Goal: Transaction & Acquisition: Subscribe to service/newsletter

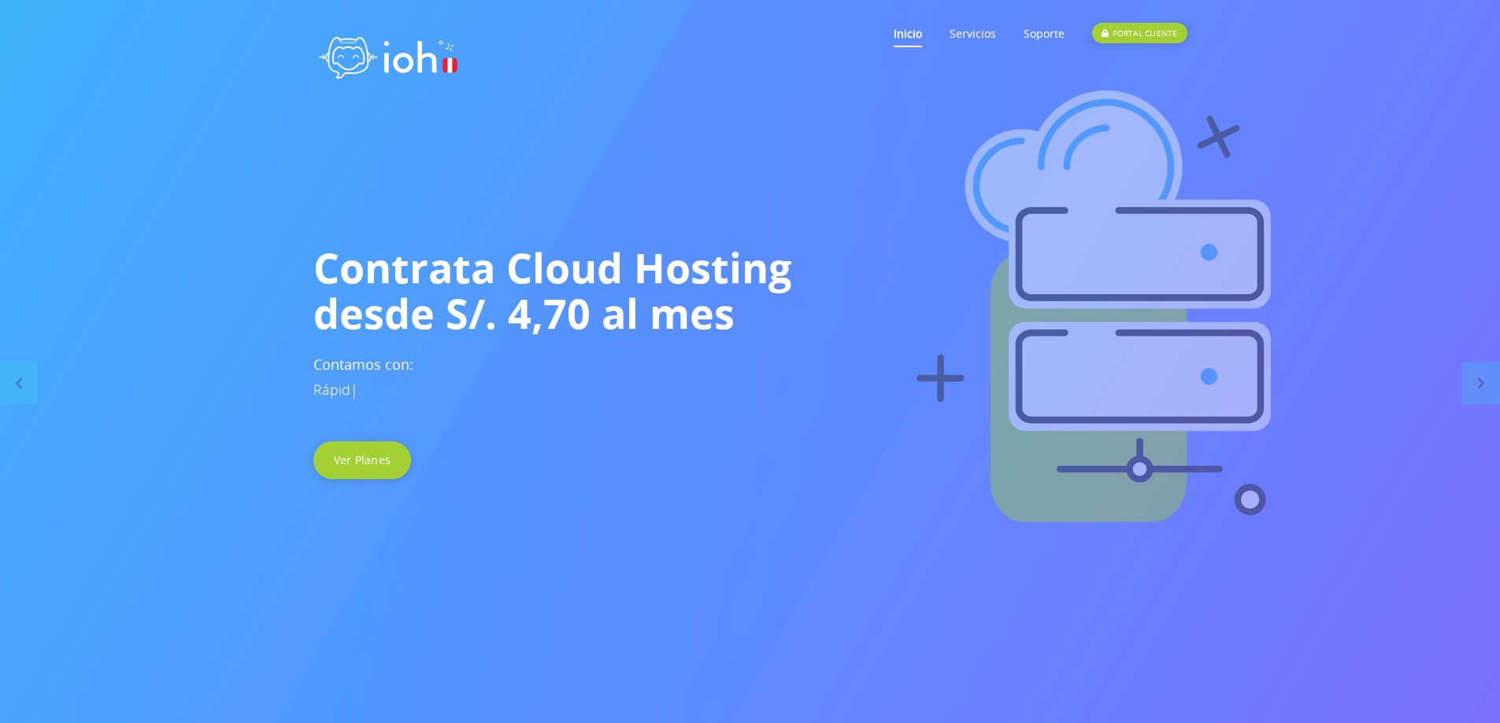
click at [916, 35] on link "Inicio" at bounding box center [908, 33] width 28 height 62
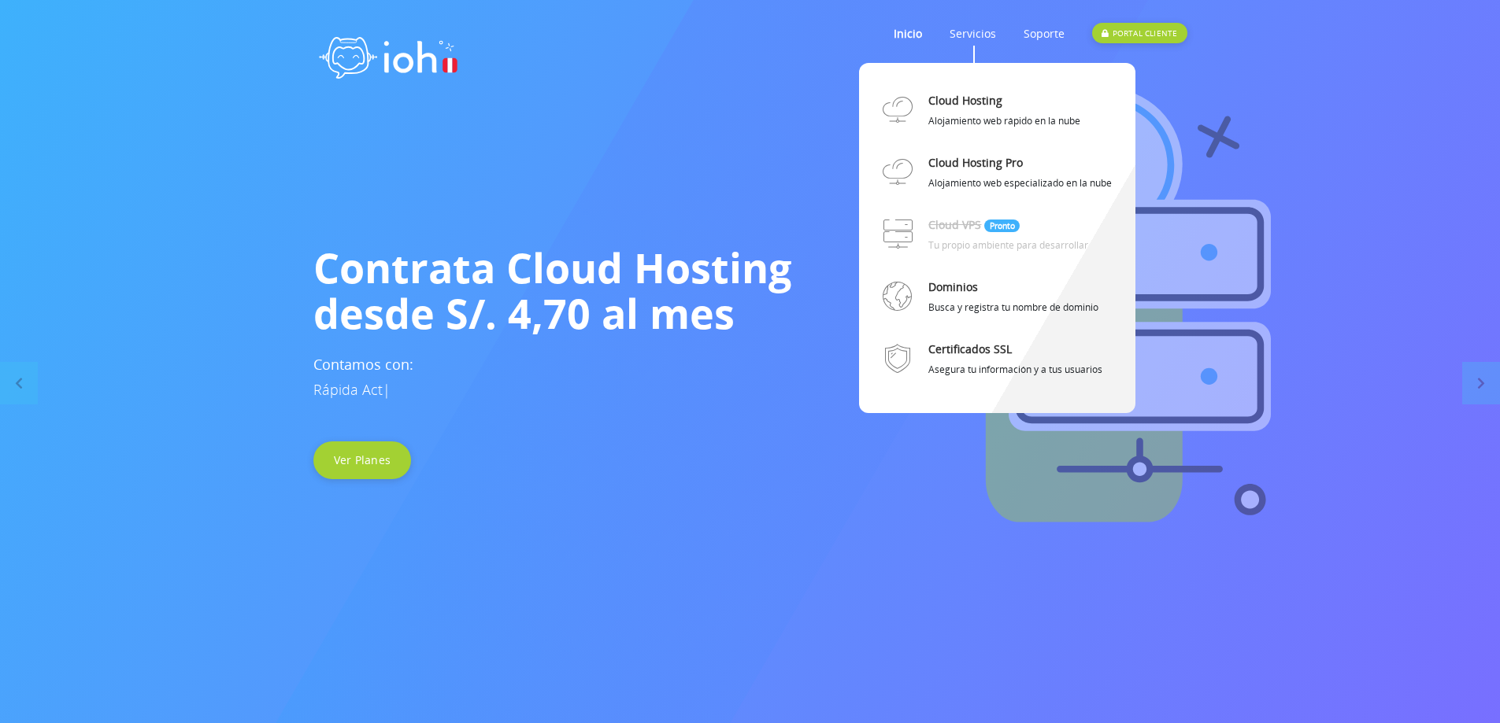
click at [964, 36] on link "Servicios" at bounding box center [972, 33] width 46 height 62
click at [953, 100] on link "Cloud Hosting" at bounding box center [965, 101] width 74 height 28
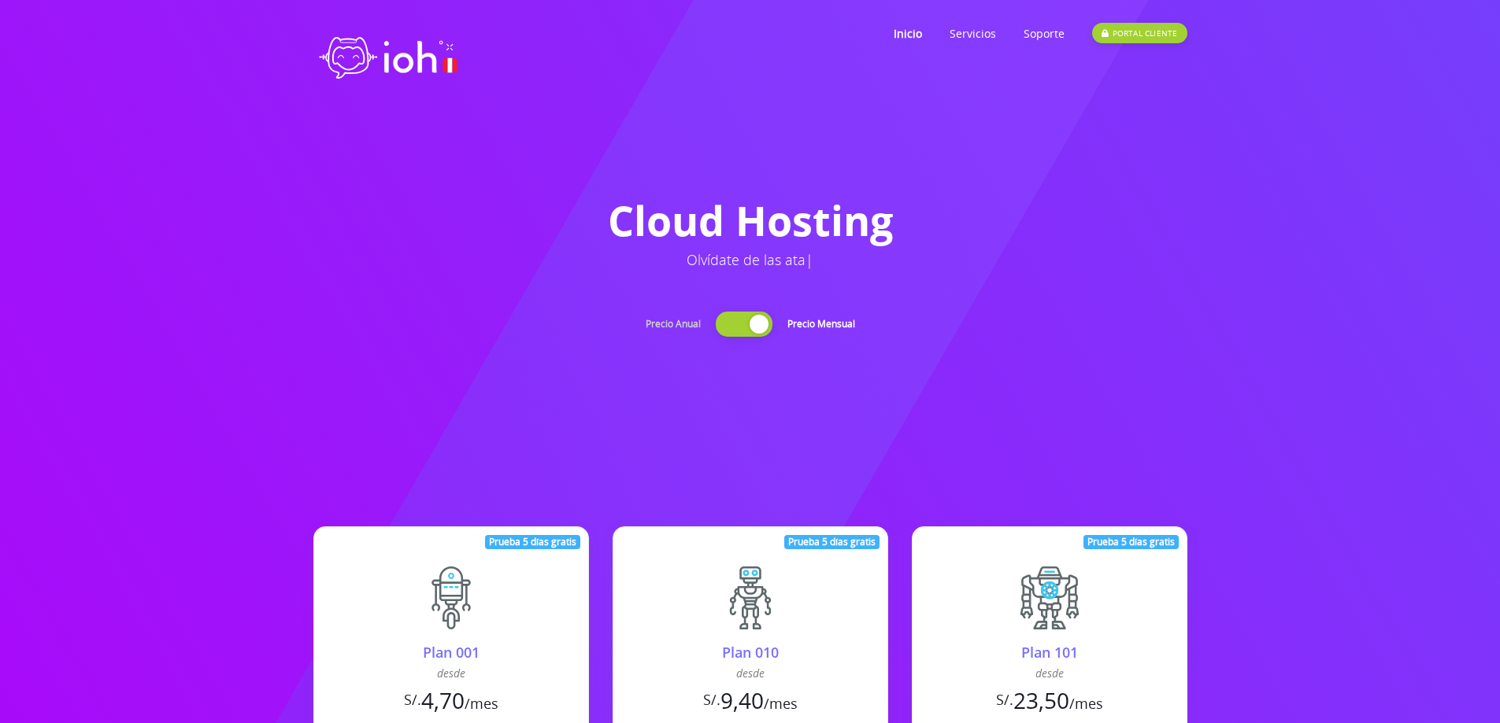
click at [365, 35] on img at bounding box center [388, 55] width 150 height 70
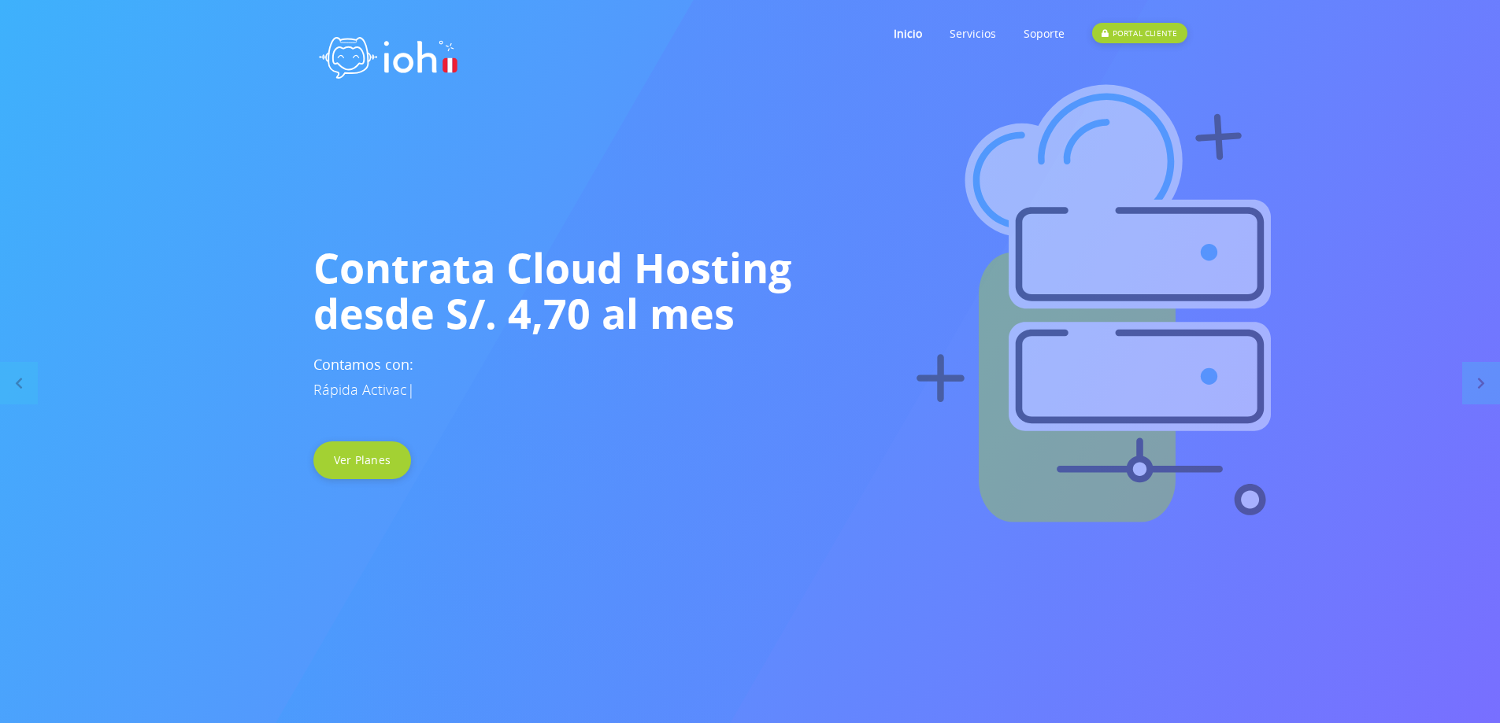
click at [367, 54] on img at bounding box center [388, 55] width 150 height 70
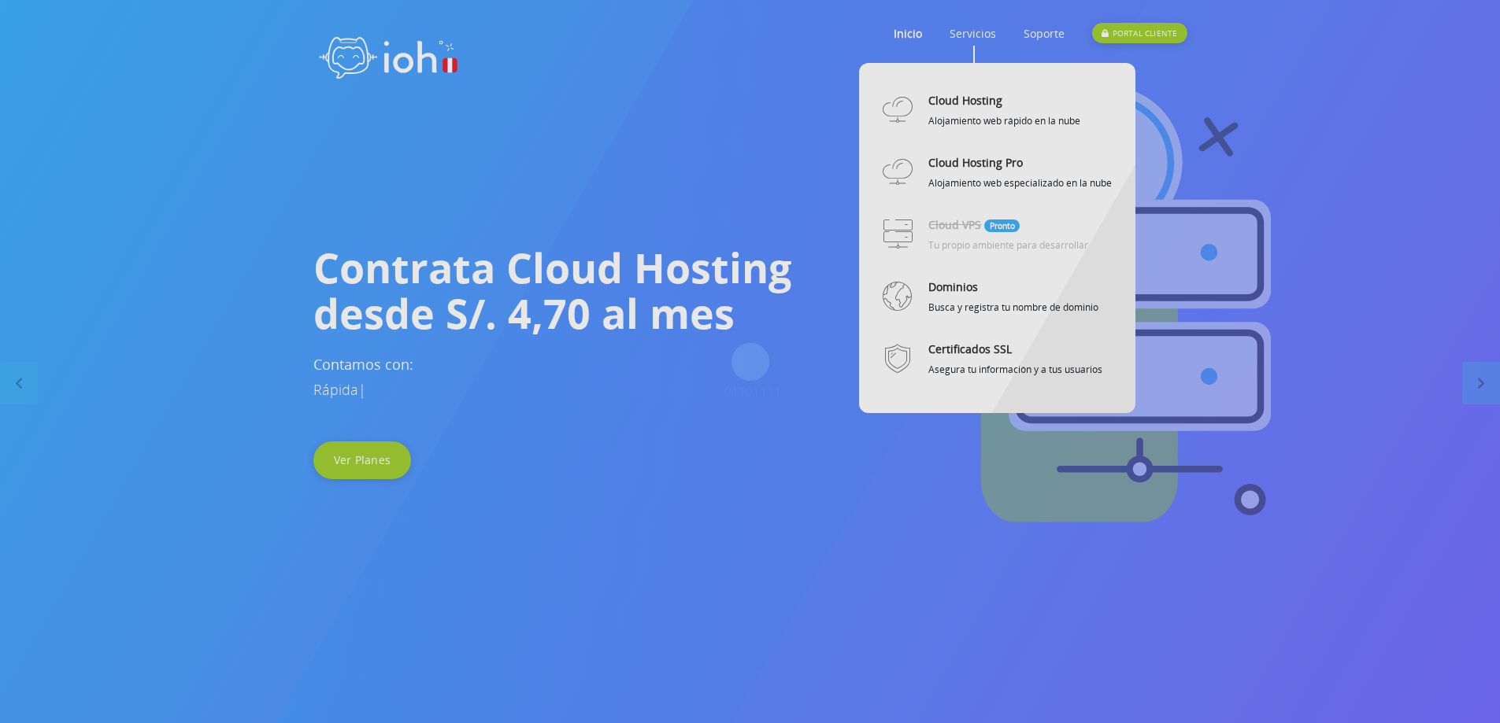
click at [975, 30] on link "Servicios" at bounding box center [972, 33] width 46 height 62
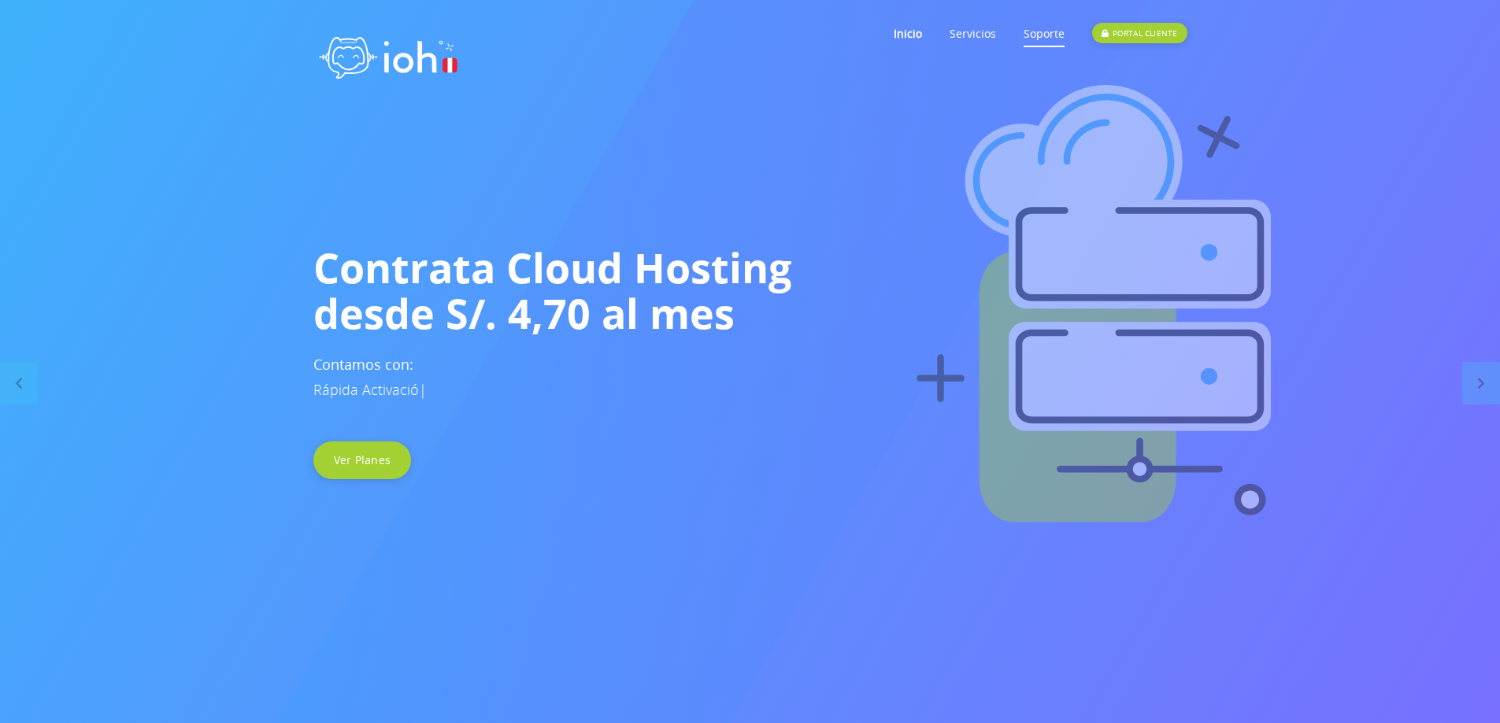
click at [1031, 34] on link "Soporte" at bounding box center [1043, 33] width 41 height 62
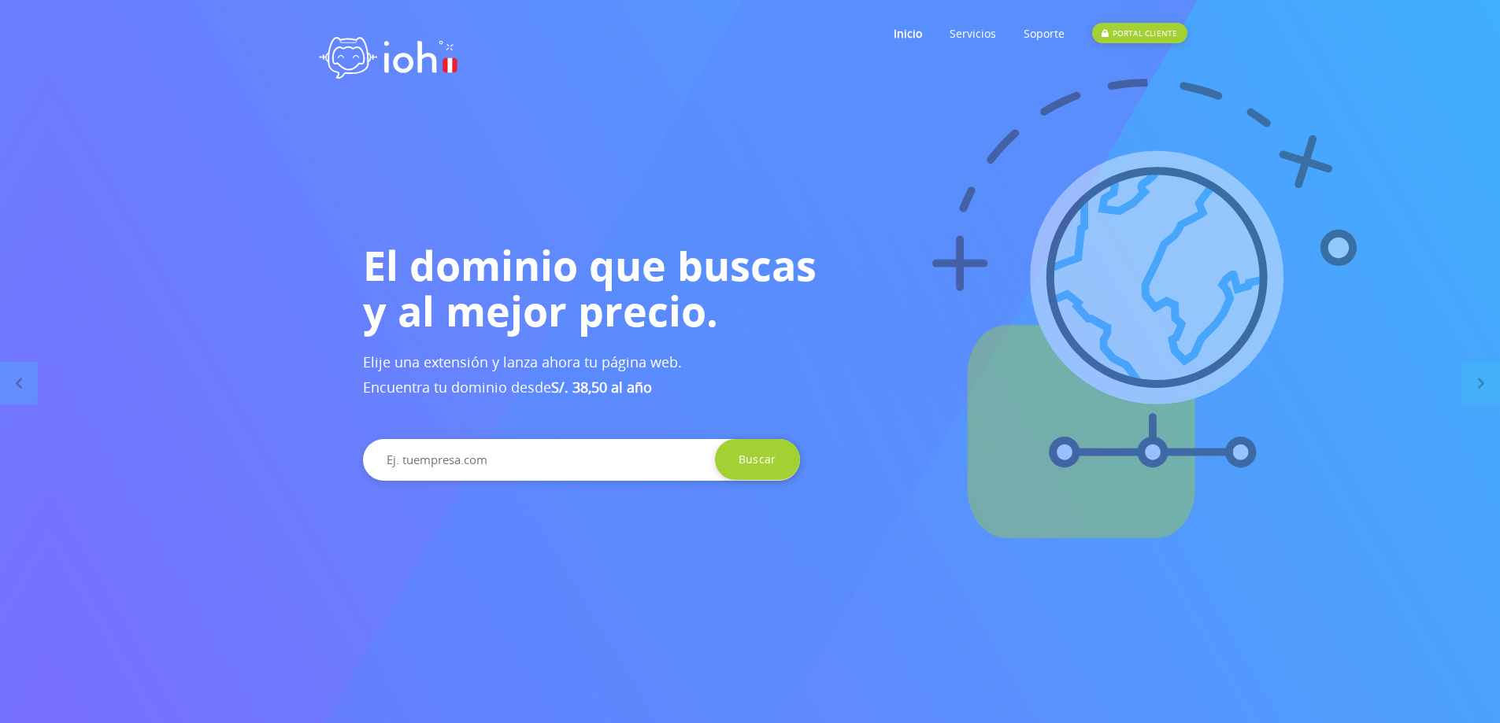
drag, startPoint x: 441, startPoint y: 396, endPoint x: 491, endPoint y: 461, distance: 82.5
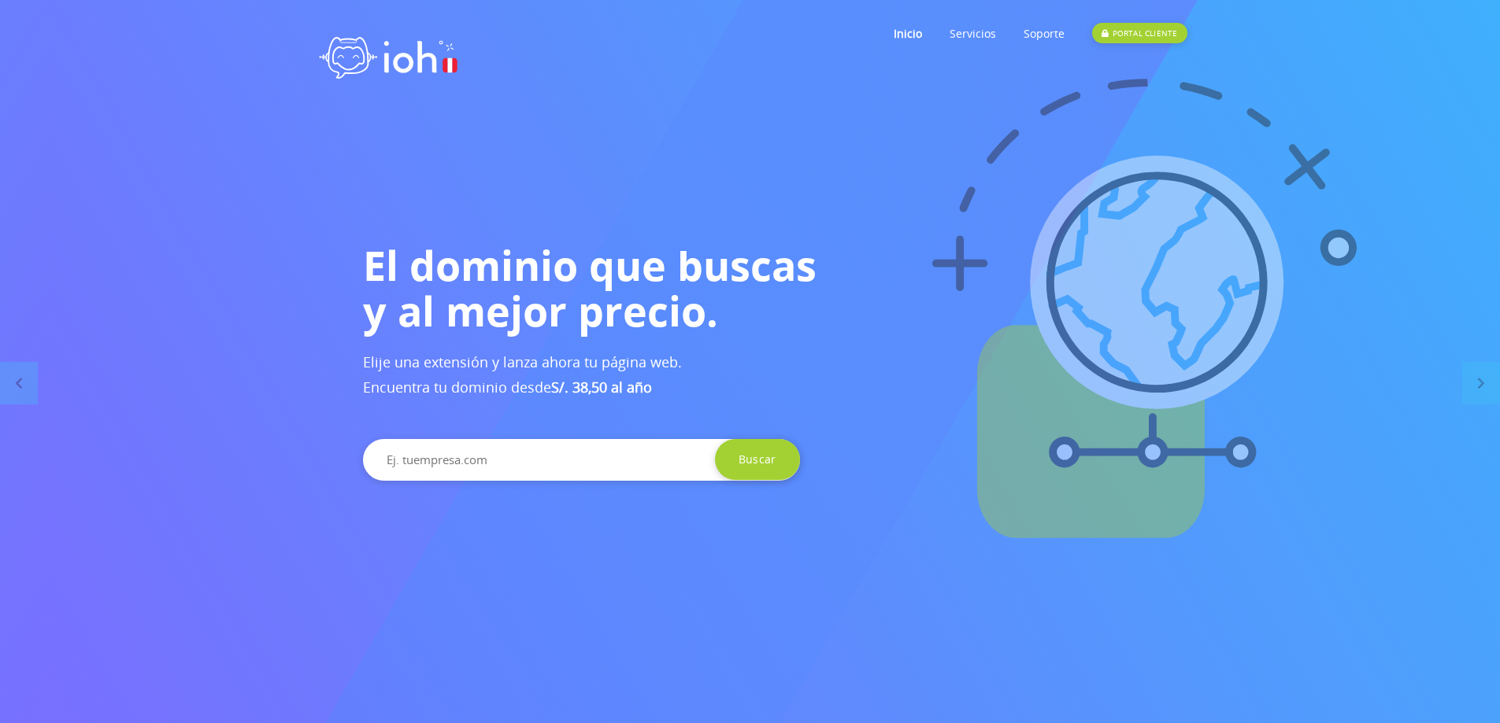
click at [491, 461] on div "El dominio que buscas y al mejor precio. Elije una extensión y lanza ahora tu p…" at bounding box center [799, 361] width 897 height 239
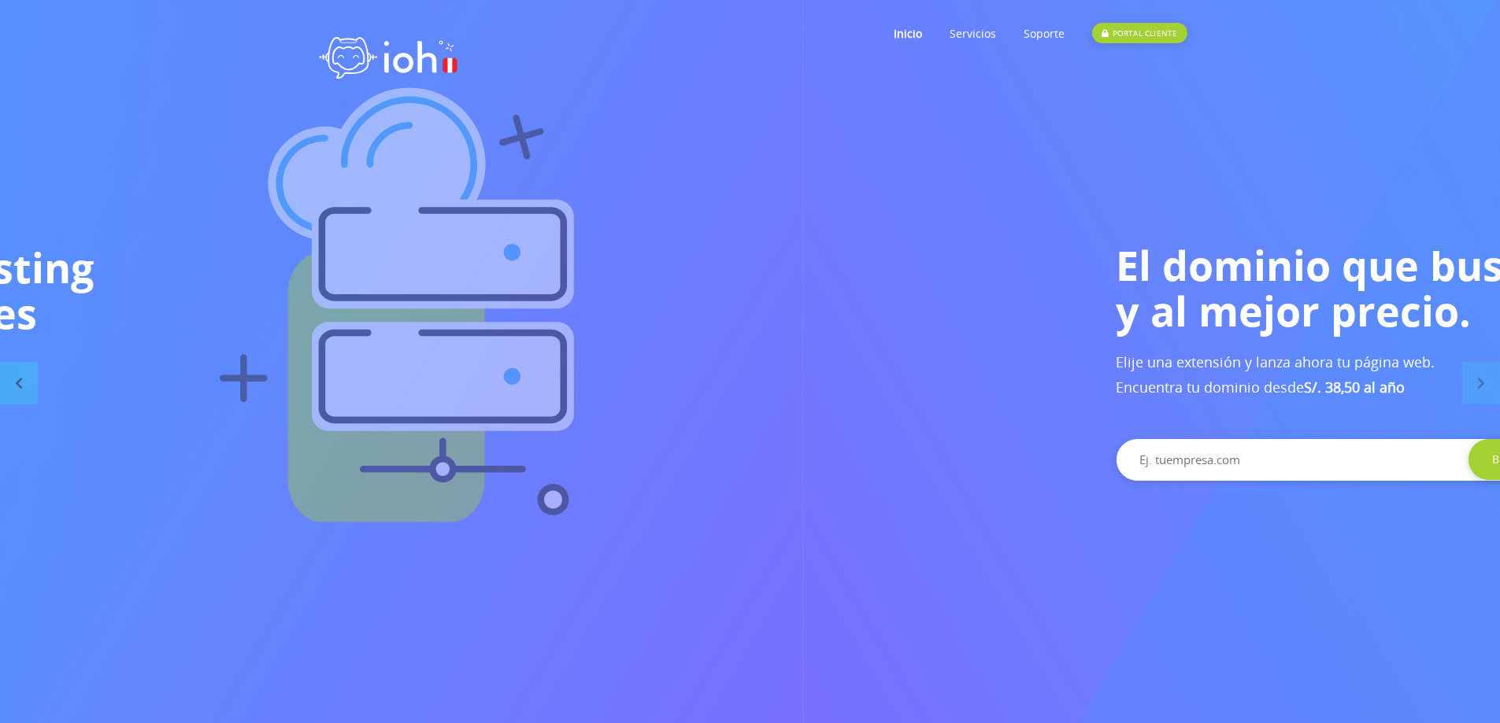
drag, startPoint x: 491, startPoint y: 461, endPoint x: 0, endPoint y: 389, distance: 496.5
click at [146, 400] on div "Contrata Cloud Hosting desde S/. 4,70 al mes Contamos con: Rá | Ver Planes" at bounding box center [52, 362] width 897 height 235
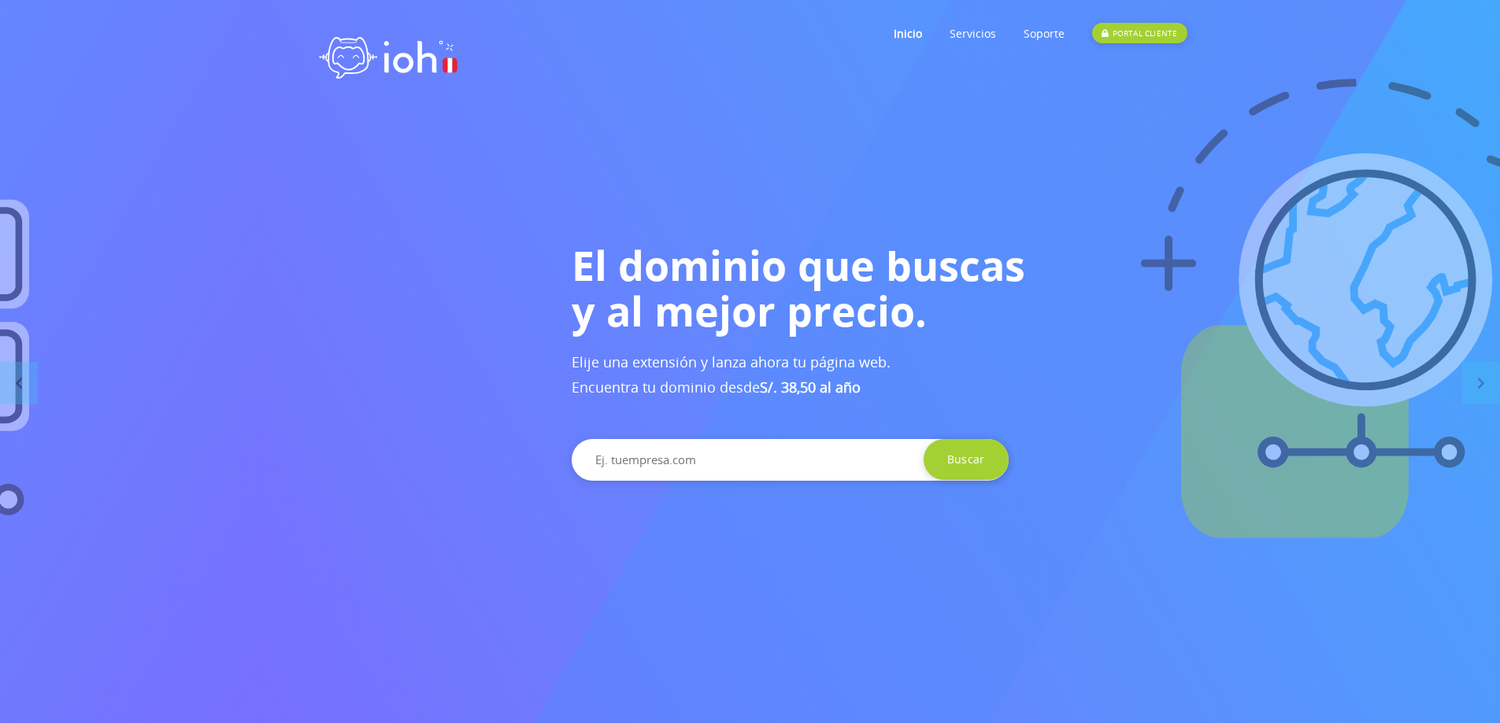
drag, startPoint x: 472, startPoint y: 353, endPoint x: 652, endPoint y: 378, distance: 181.1
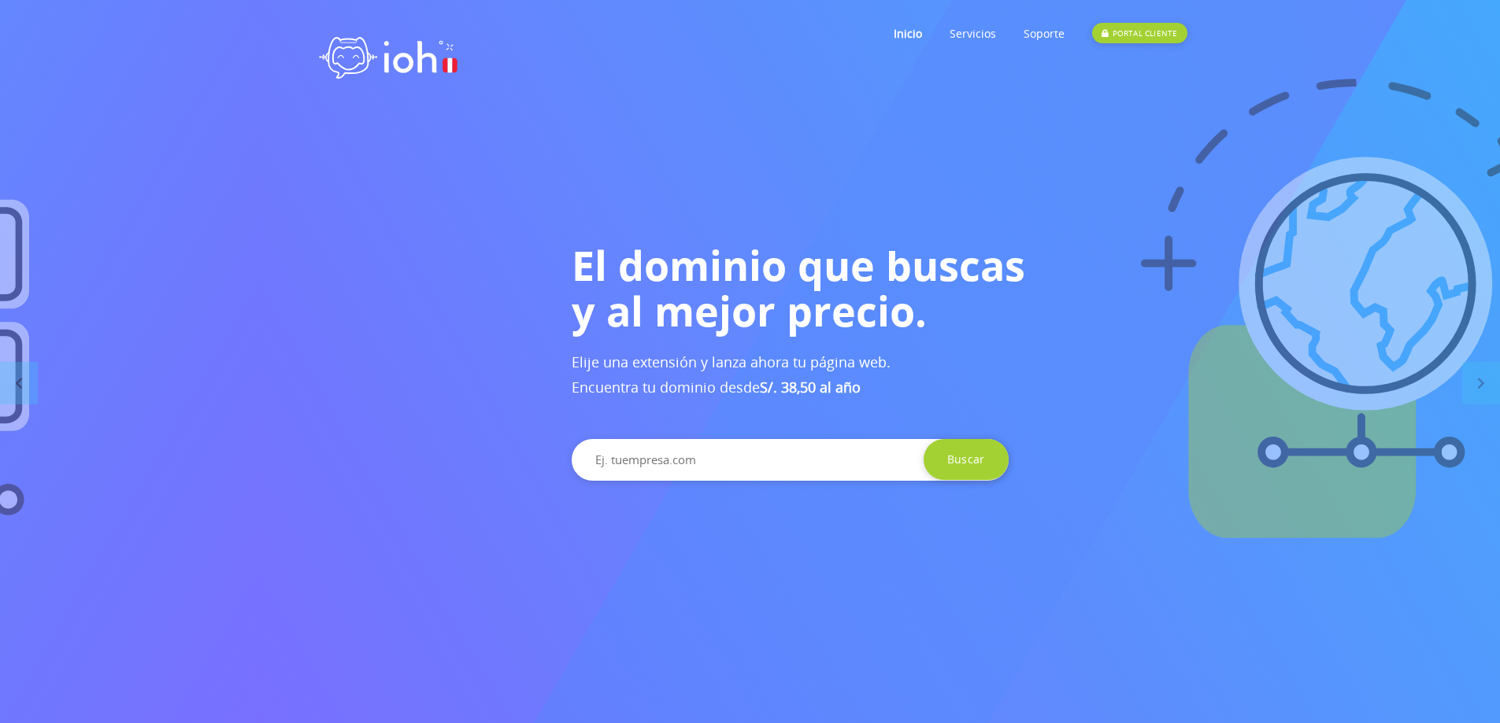
click at [508, 356] on div "El dominio que buscas y al mejor precio. Elije una extensión y lanza ahora tu p…" at bounding box center [1008, 361] width 1500 height 239
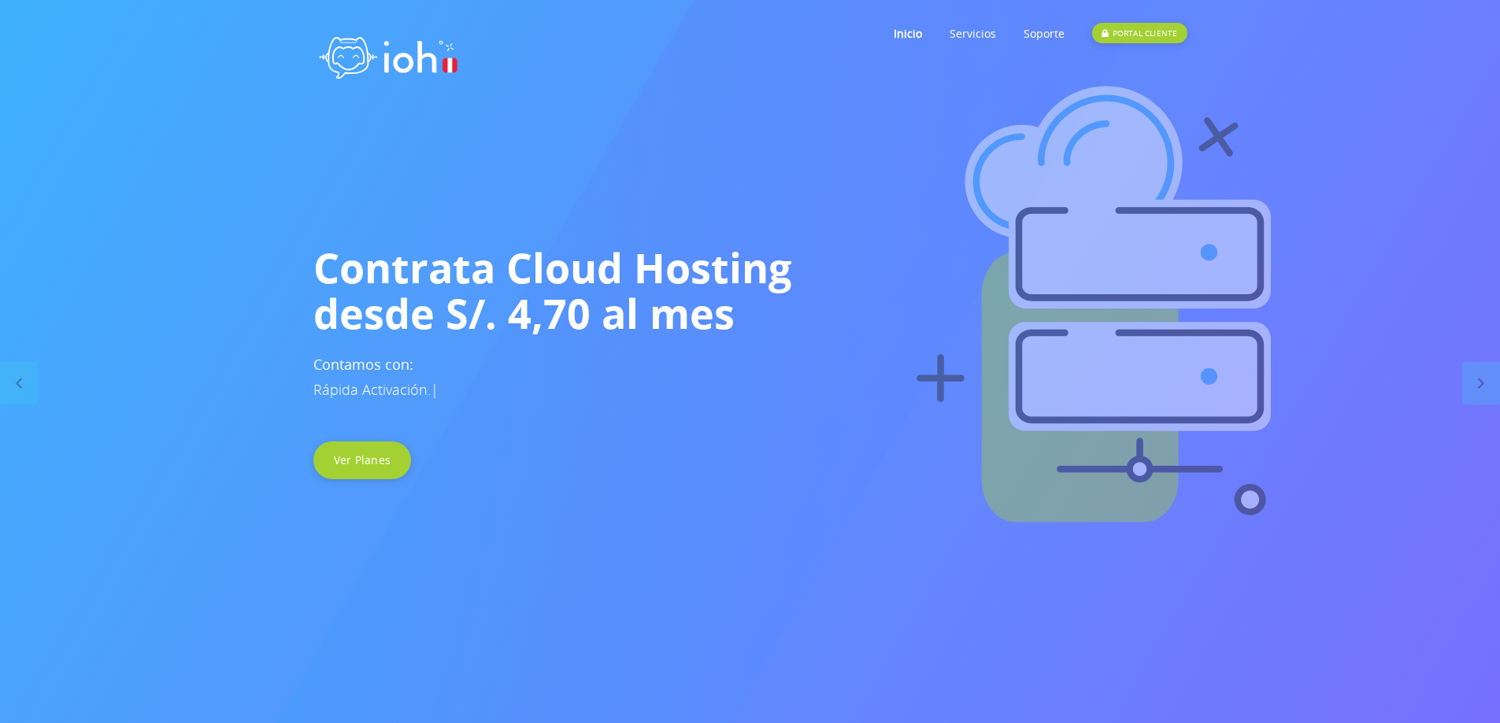
drag, startPoint x: 427, startPoint y: 345, endPoint x: 845, endPoint y: 346, distance: 418.0
click at [829, 344] on img at bounding box center [1095, 308] width 1500 height 472
drag, startPoint x: 942, startPoint y: 327, endPoint x: 91, endPoint y: 299, distance: 850.7
click at [313, 302] on h1 "Contrata Cloud Hosting desde S/. 4,70 al mes" at bounding box center [750, 290] width 874 height 91
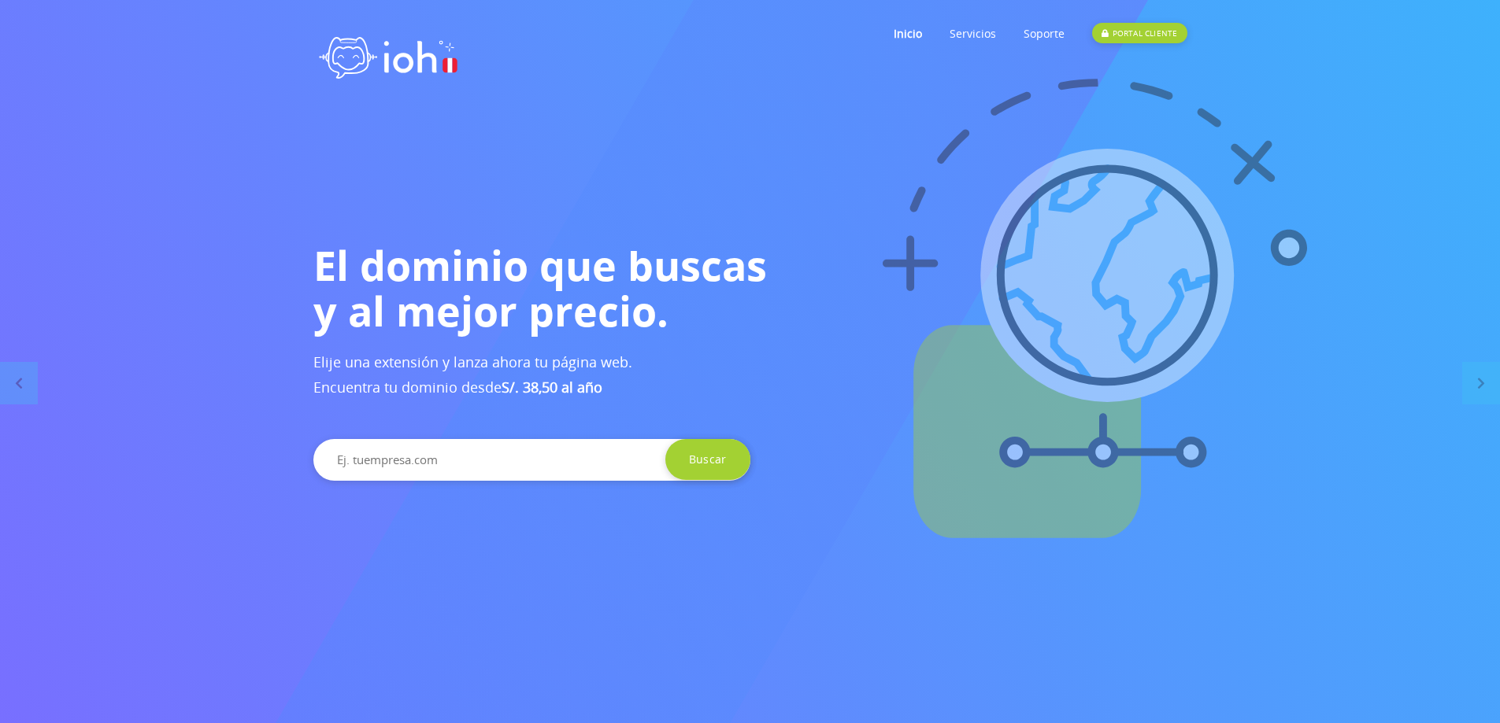
drag, startPoint x: 838, startPoint y: 291, endPoint x: 101, endPoint y: 279, distance: 736.9
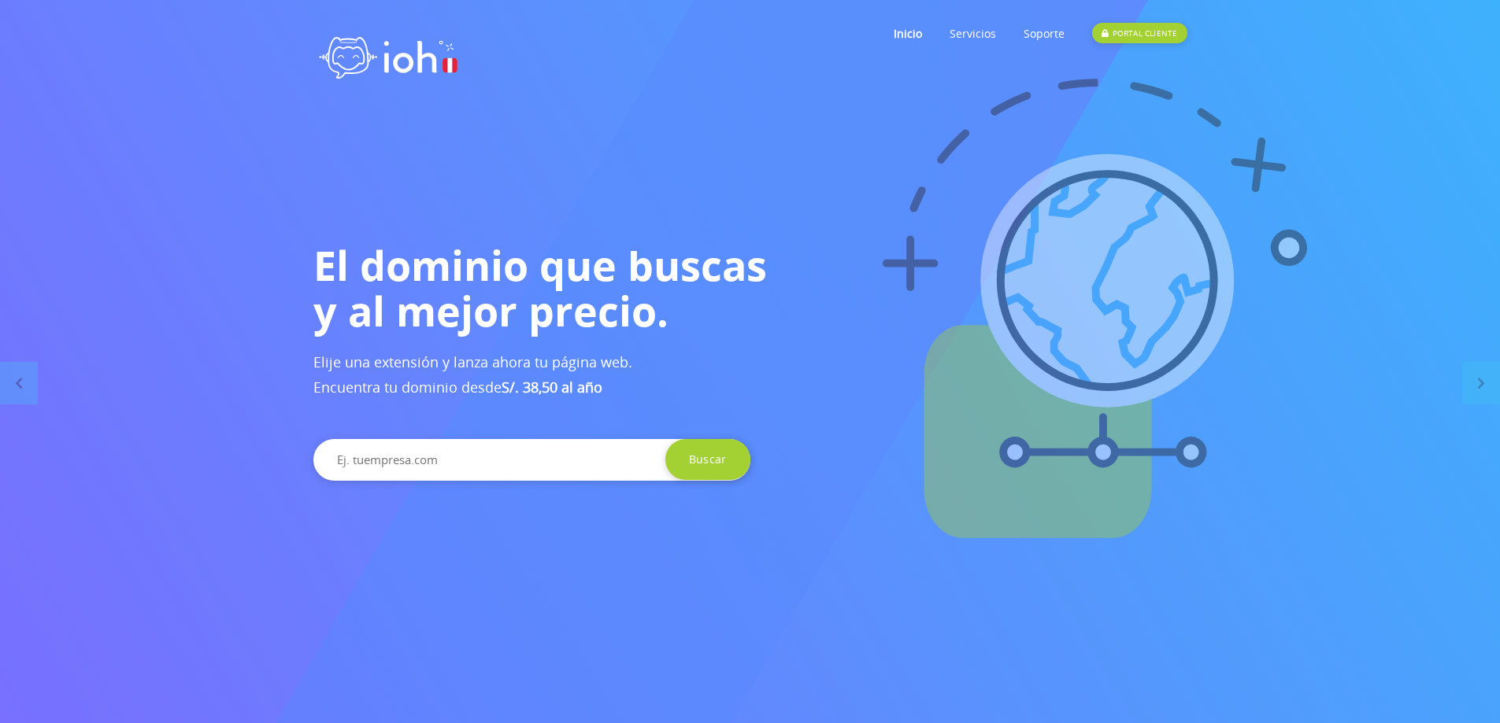
click at [313, 283] on h1 "El dominio que buscas y al mejor precio." at bounding box center [750, 287] width 874 height 91
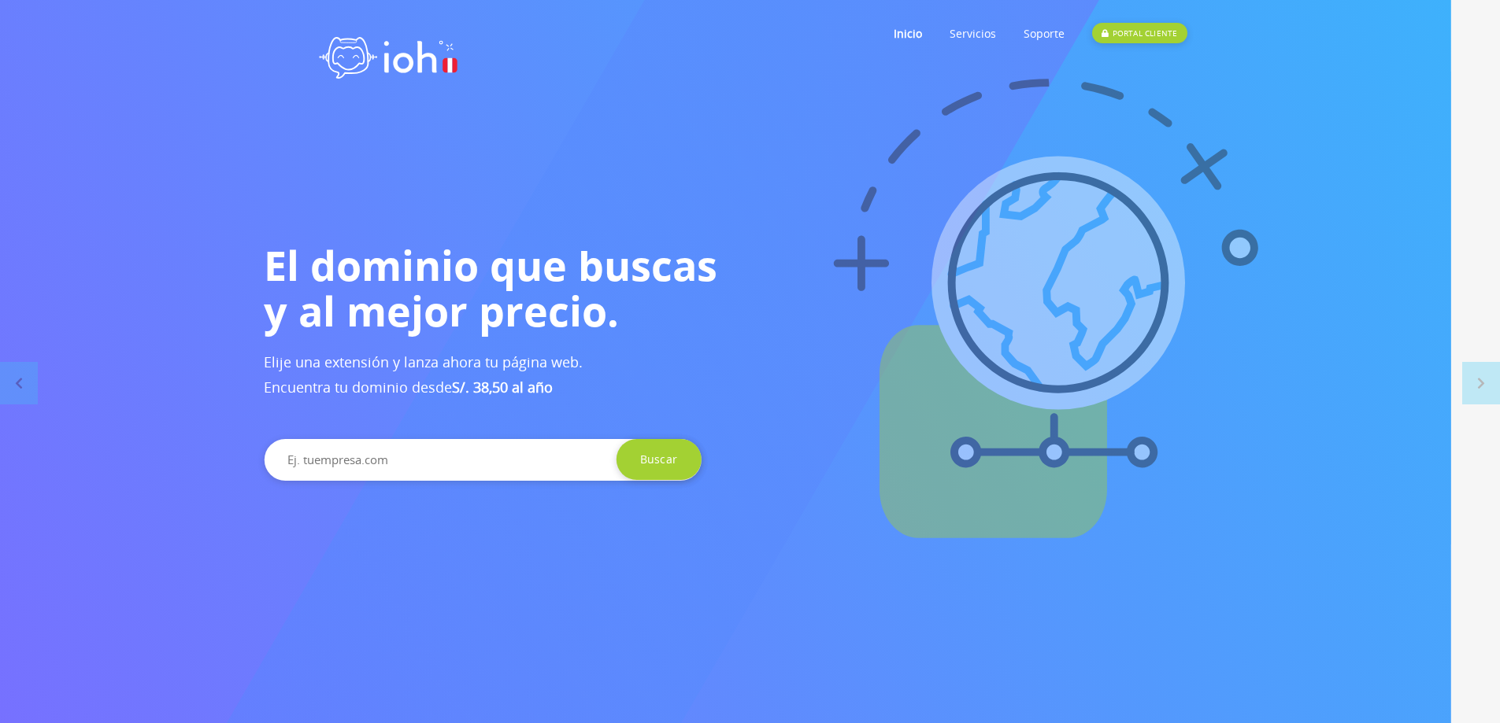
drag, startPoint x: 866, startPoint y: 292, endPoint x: 161, endPoint y: 298, distance: 705.4
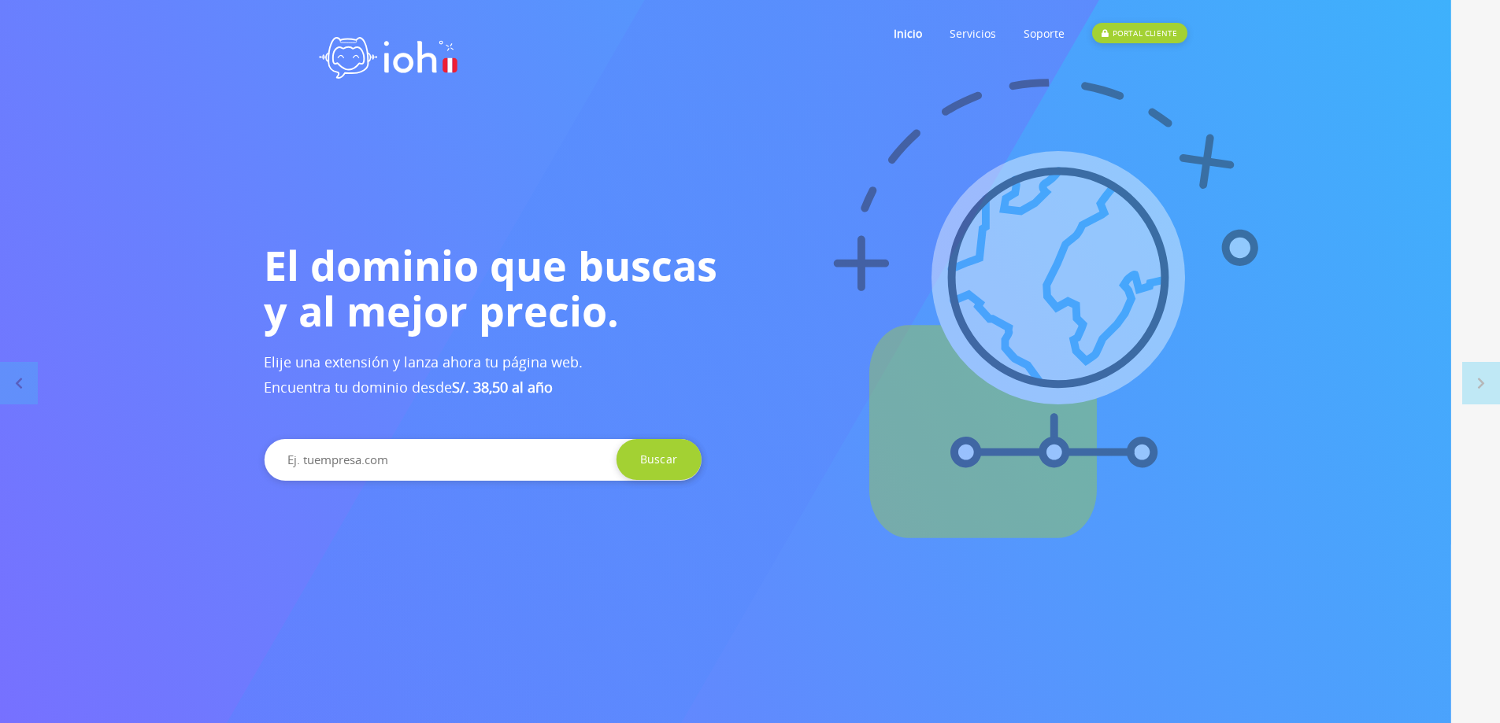
click at [264, 298] on h1 "El dominio que buscas y al mejor precio." at bounding box center [701, 287] width 874 height 91
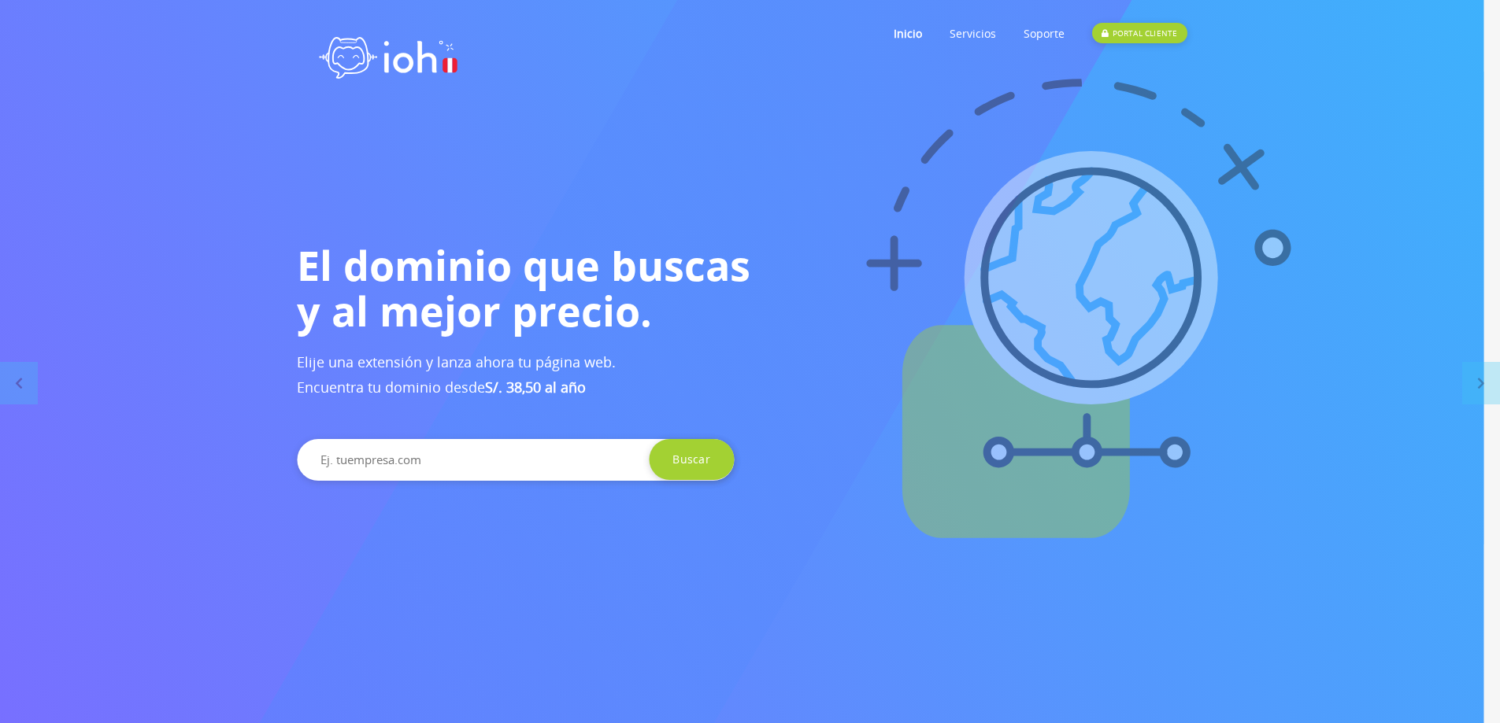
drag, startPoint x: 348, startPoint y: 290, endPoint x: 1238, endPoint y: 339, distance: 891.7
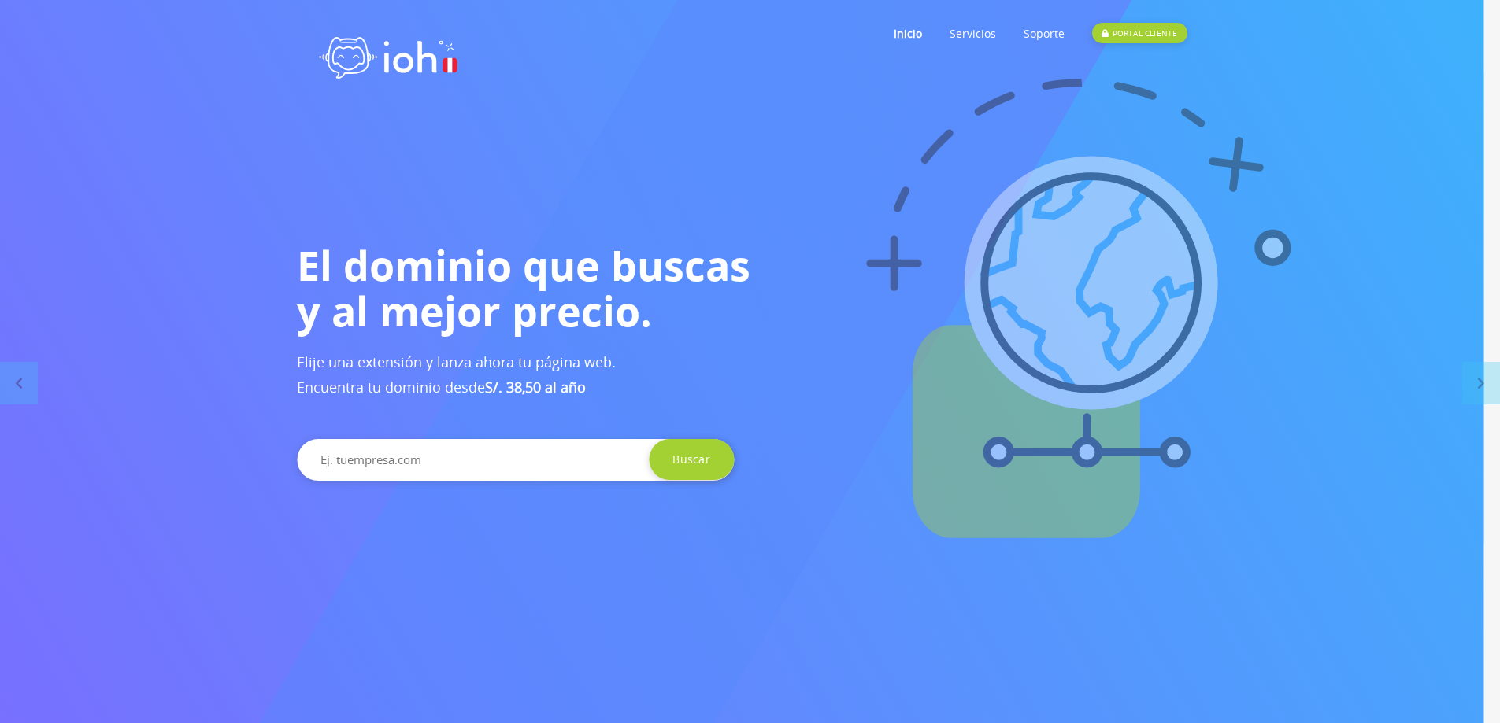
click at [1115, 318] on div "El dominio que buscas y al mejor precio. Elije una extensión y lanza ahora tu p…" at bounding box center [733, 361] width 1500 height 239
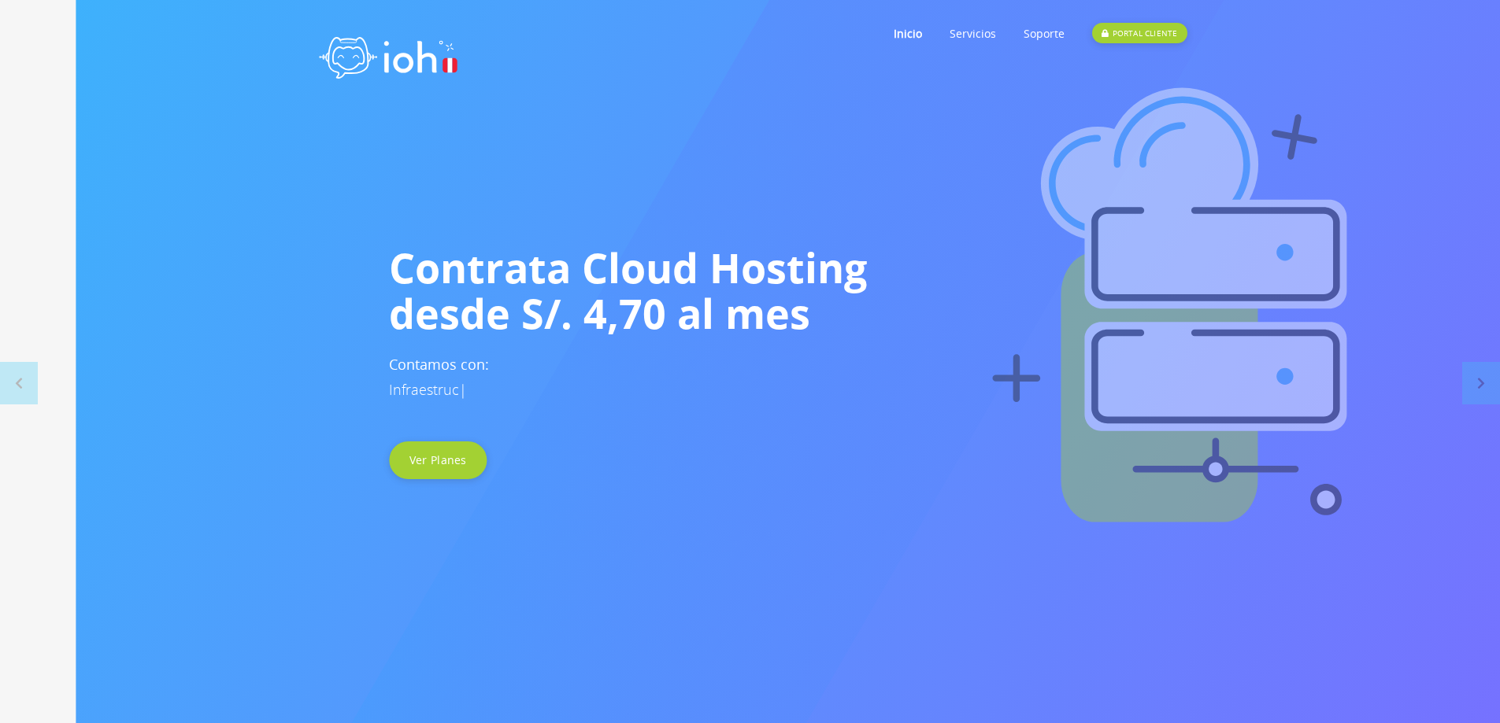
drag, startPoint x: 920, startPoint y: 318, endPoint x: 1201, endPoint y: 349, distance: 282.7
click at [1198, 348] on div "Contrata Cloud Hosting desde S/. 4,70 al mes Contamos con: Infraestruc | Ver Pl…" at bounding box center [825, 362] width 897 height 235
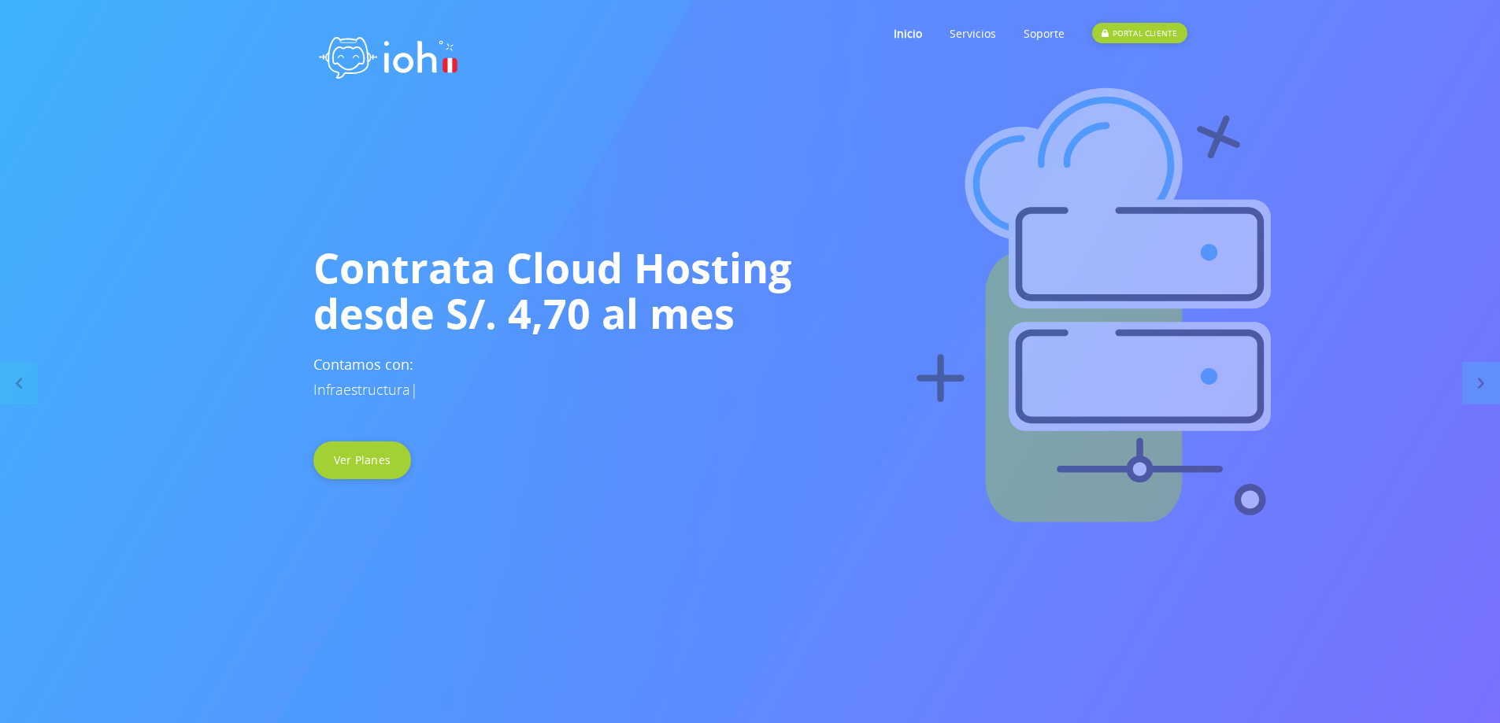
drag, startPoint x: 508, startPoint y: 349, endPoint x: 306, endPoint y: 333, distance: 202.1
click at [407, 344] on div "Contrata Cloud Hosting desde S/. 4,70 al mes Contamos con: Infraestructura | Ve…" at bounding box center [750, 362] width 897 height 235
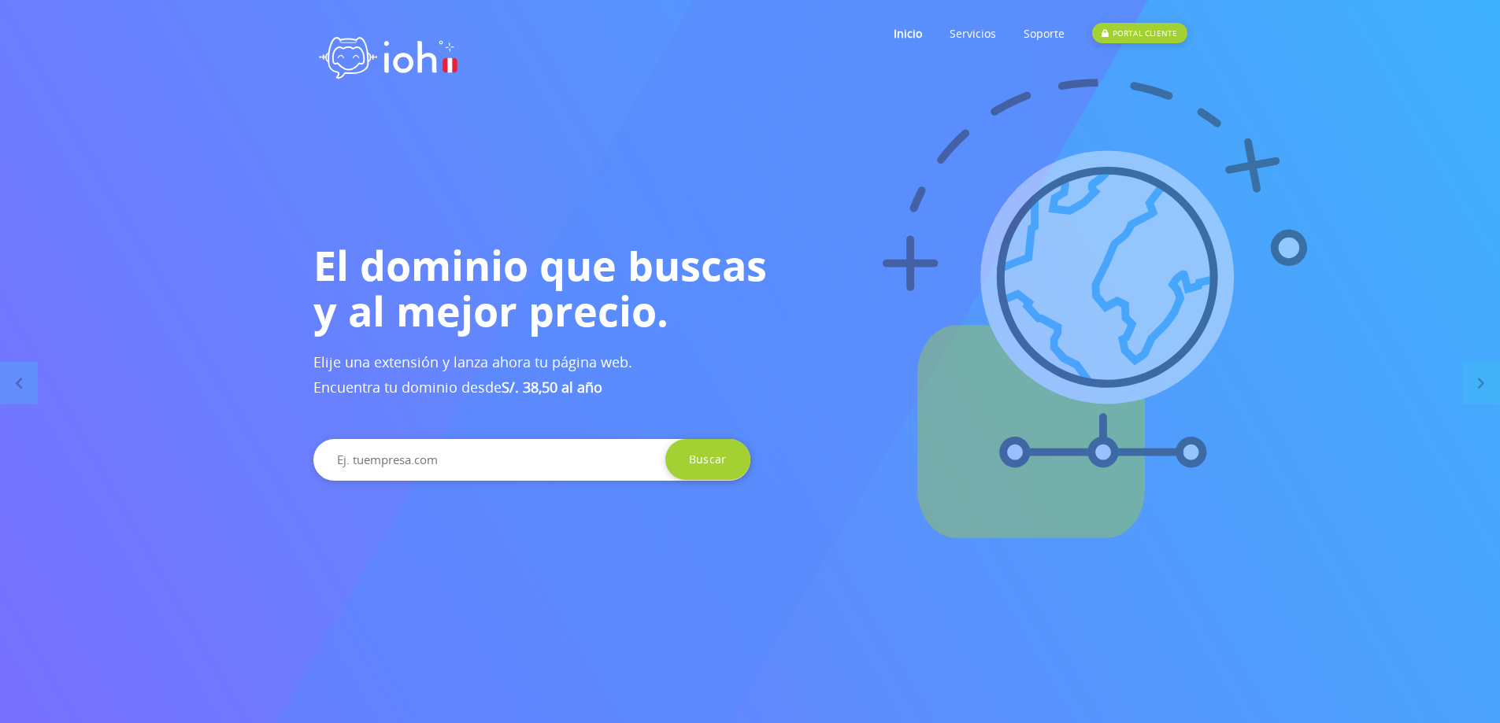
drag, startPoint x: 481, startPoint y: 312, endPoint x: 890, endPoint y: 305, distance: 408.6
click at [872, 305] on h1 "El dominio que buscas y al mejor precio." at bounding box center [750, 287] width 874 height 91
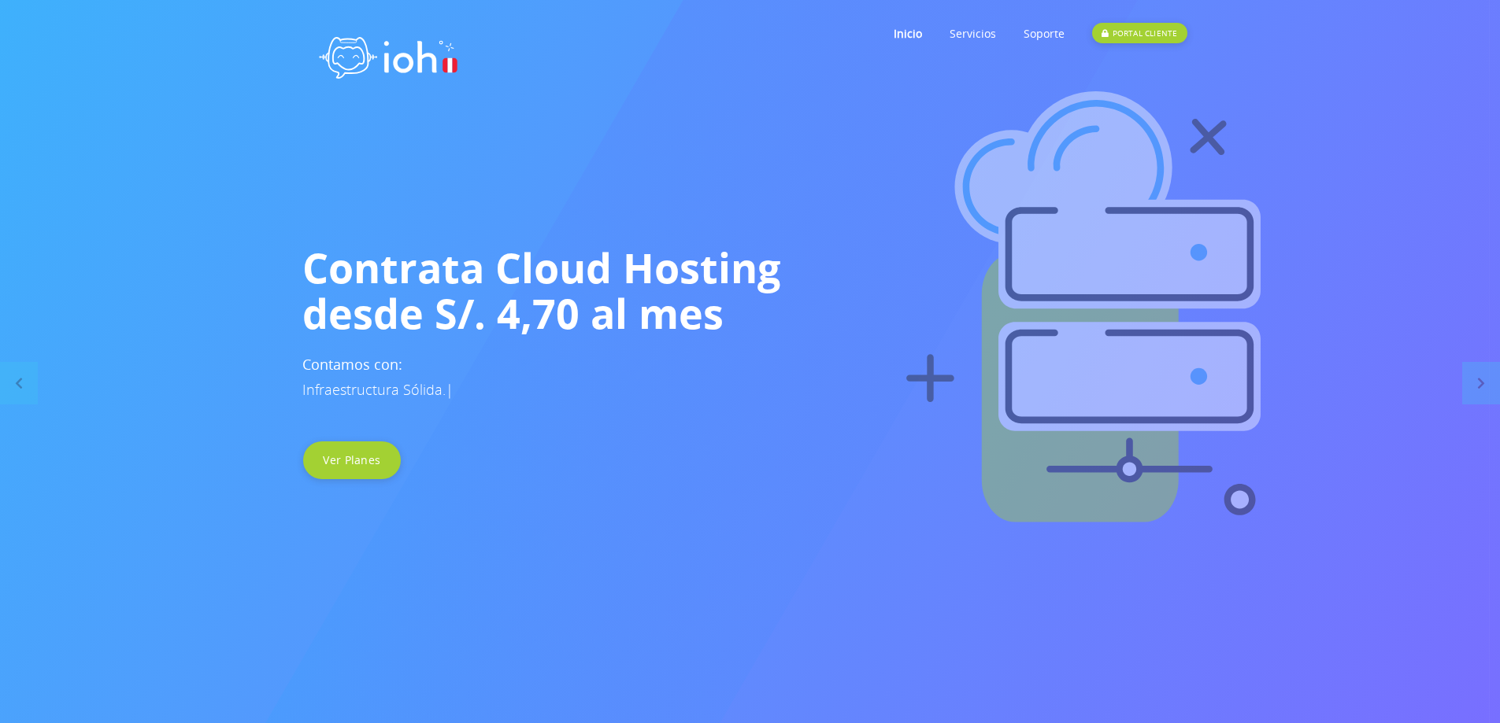
drag, startPoint x: 897, startPoint y: 308, endPoint x: 486, endPoint y: 316, distance: 411.8
click at [490, 316] on h1 "Contrata Cloud Hosting desde S/. 4,70 al mes" at bounding box center [739, 290] width 874 height 91
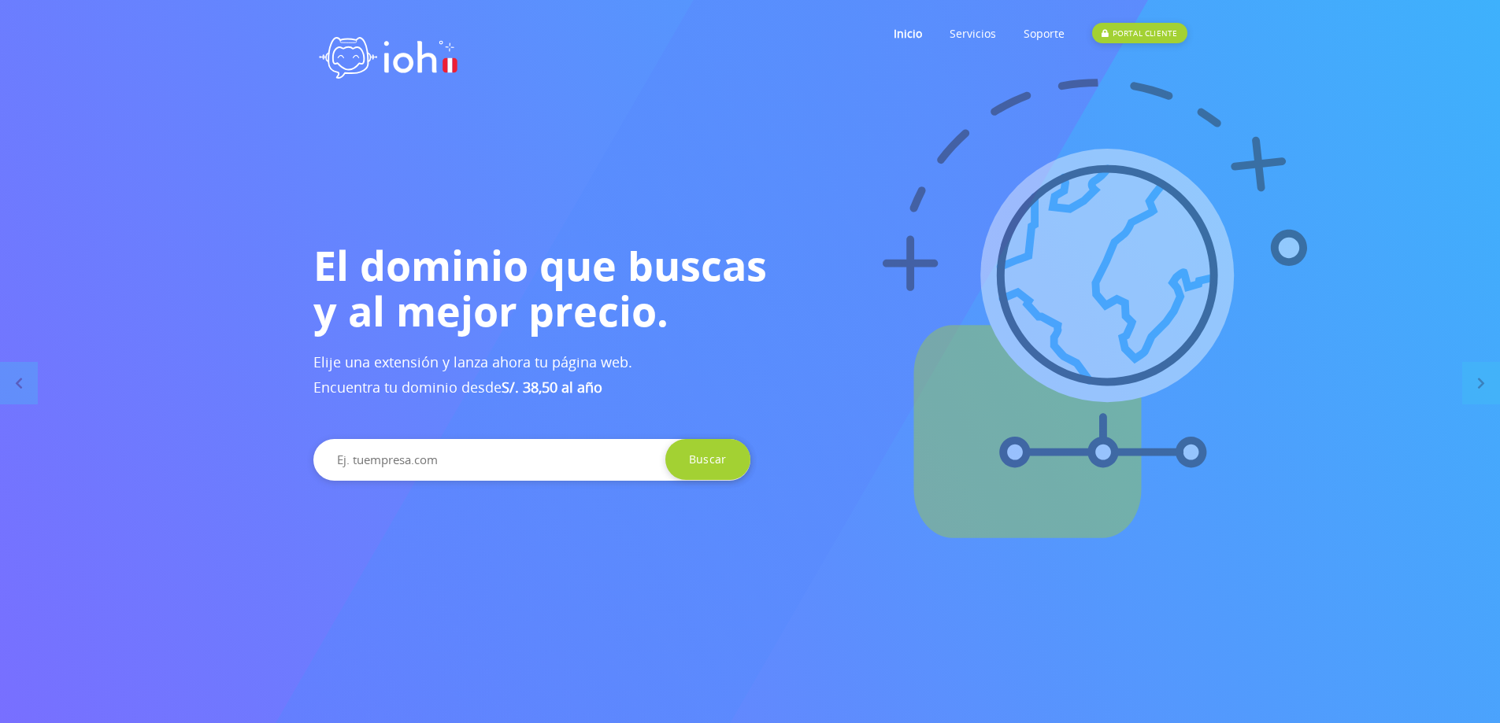
drag, startPoint x: 688, startPoint y: 309, endPoint x: 1180, endPoint y: 306, distance: 492.0
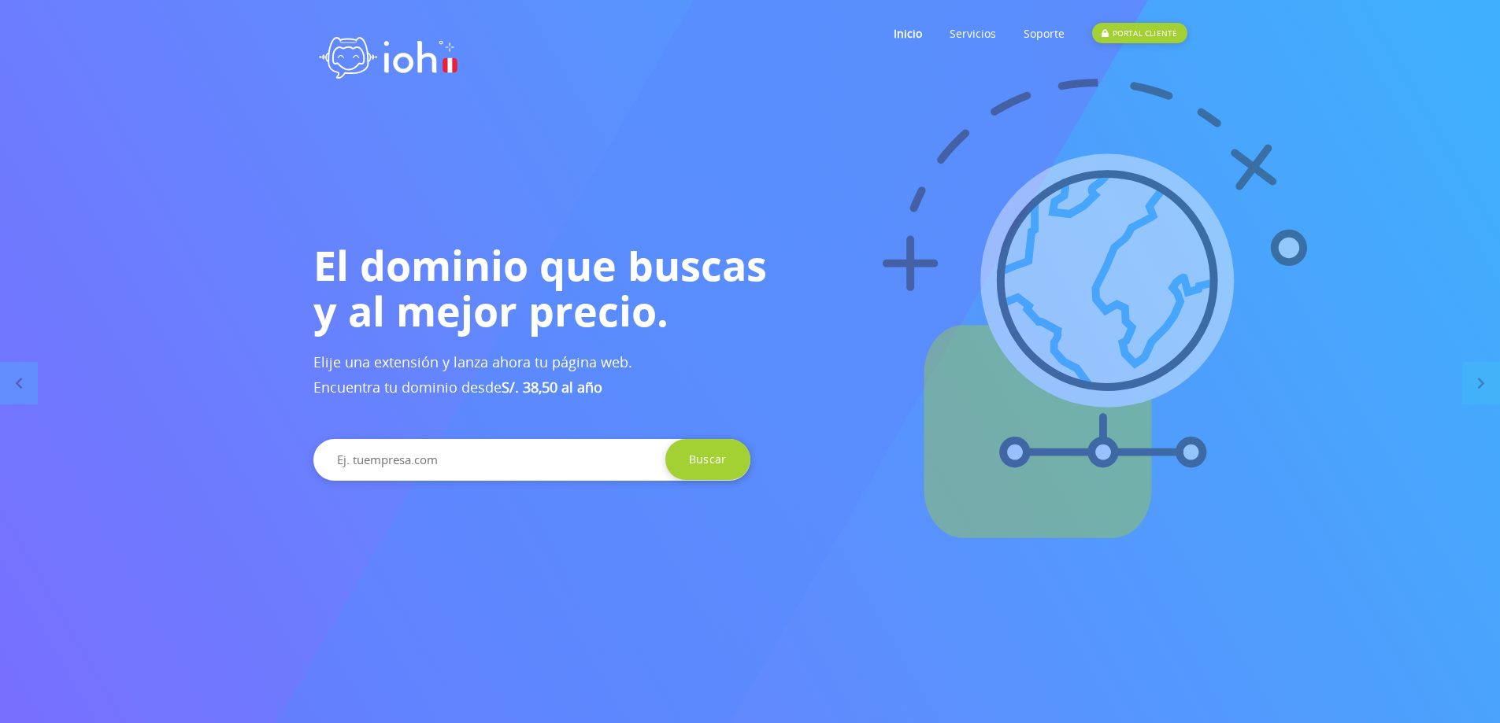
click at [1156, 305] on h1 "El dominio que buscas y al mejor precio." at bounding box center [750, 287] width 874 height 91
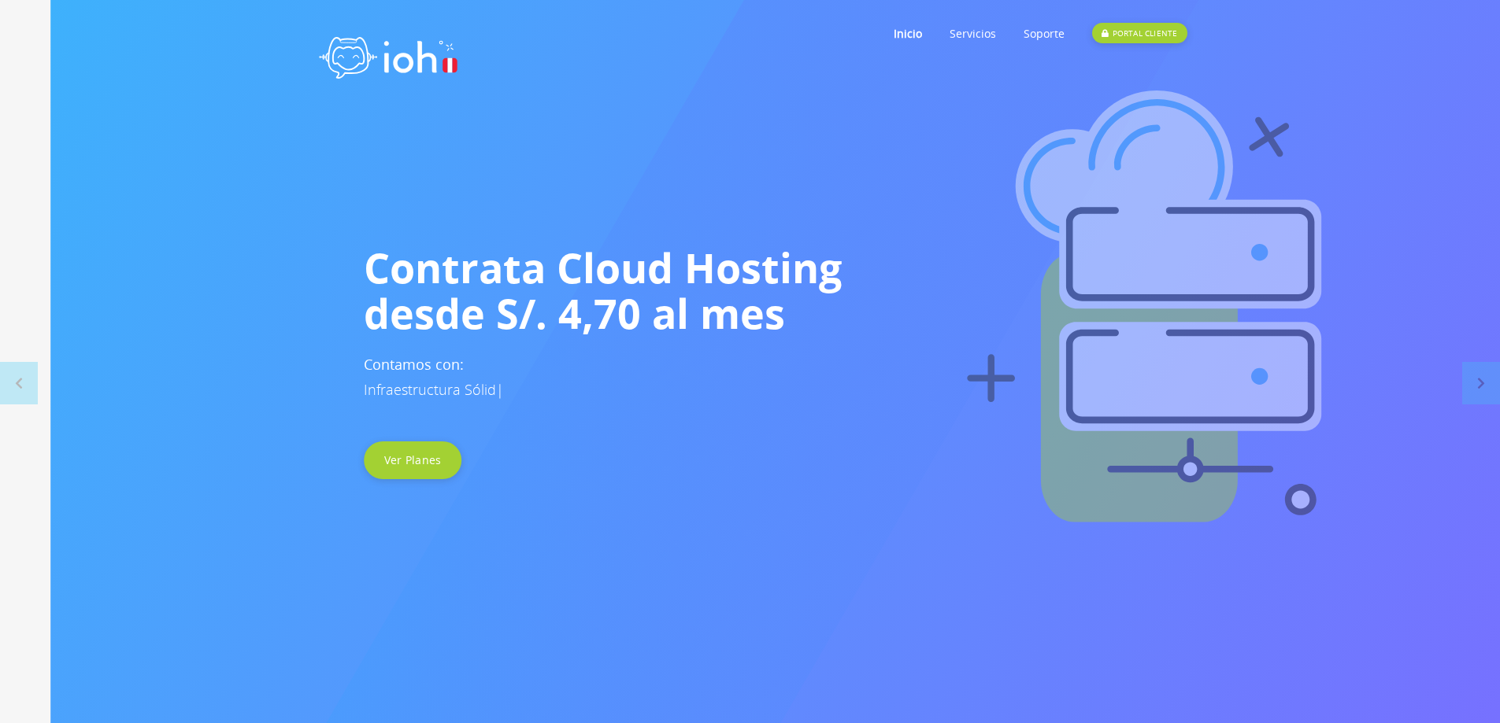
drag, startPoint x: 916, startPoint y: 294, endPoint x: 1161, endPoint y: 299, distance: 245.7
click at [1148, 299] on h1 "Contrata Cloud Hosting desde S/. 4,70 al mes" at bounding box center [801, 290] width 874 height 91
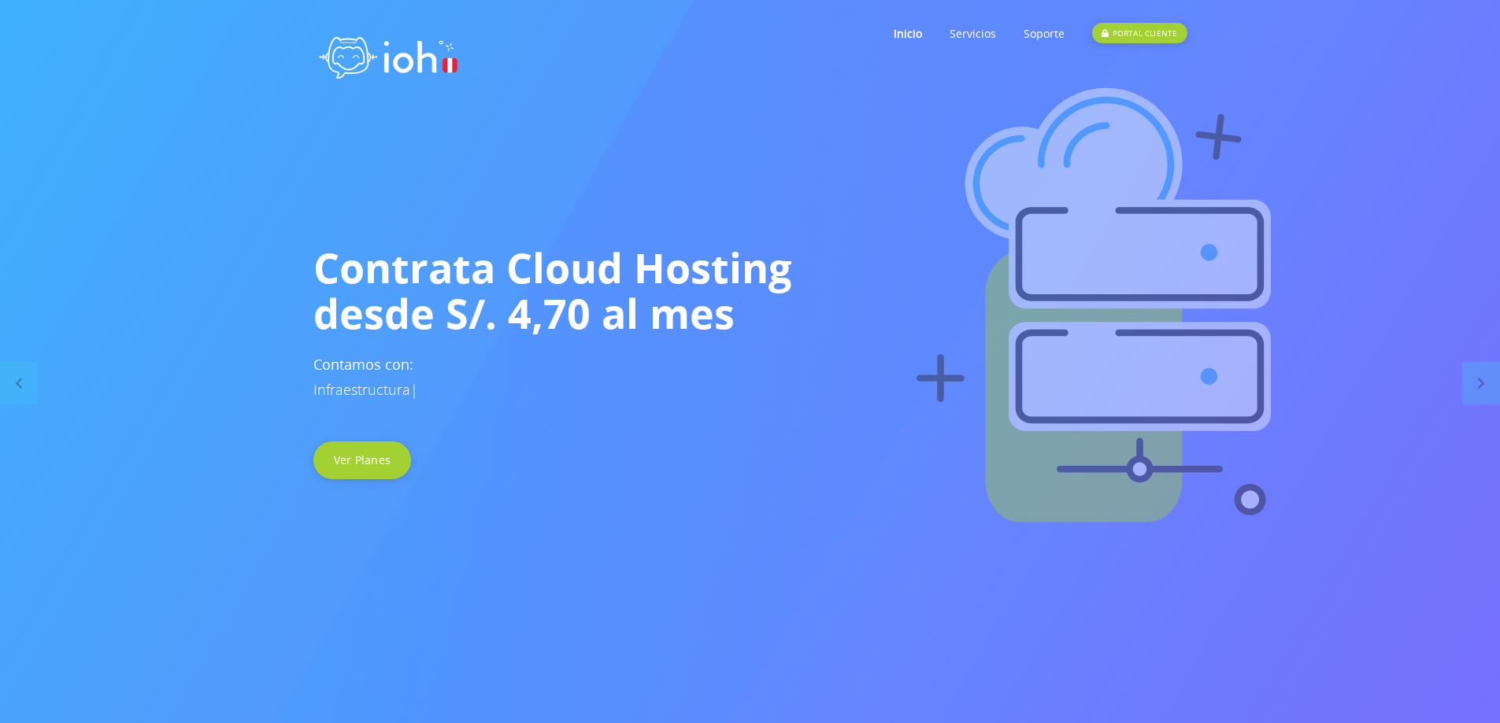
drag, startPoint x: 850, startPoint y: 312, endPoint x: 242, endPoint y: 307, distance: 608.6
click at [372, 308] on h1 "Contrata Cloud Hosting desde S/. 4,70 al mes" at bounding box center [750, 290] width 874 height 91
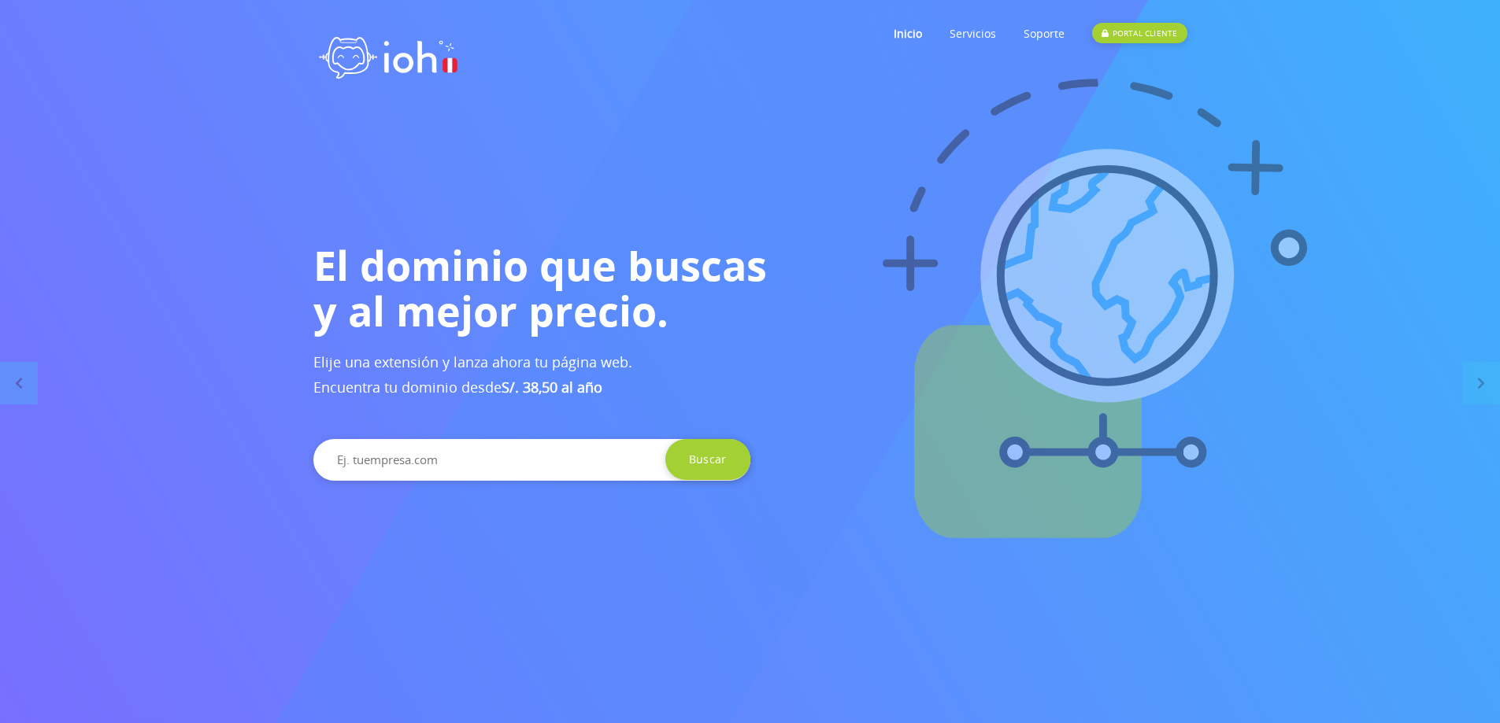
drag, startPoint x: 774, startPoint y: 283, endPoint x: 997, endPoint y: 294, distance: 223.9
click at [992, 294] on h1 "El dominio que buscas y al mejor precio." at bounding box center [750, 287] width 874 height 91
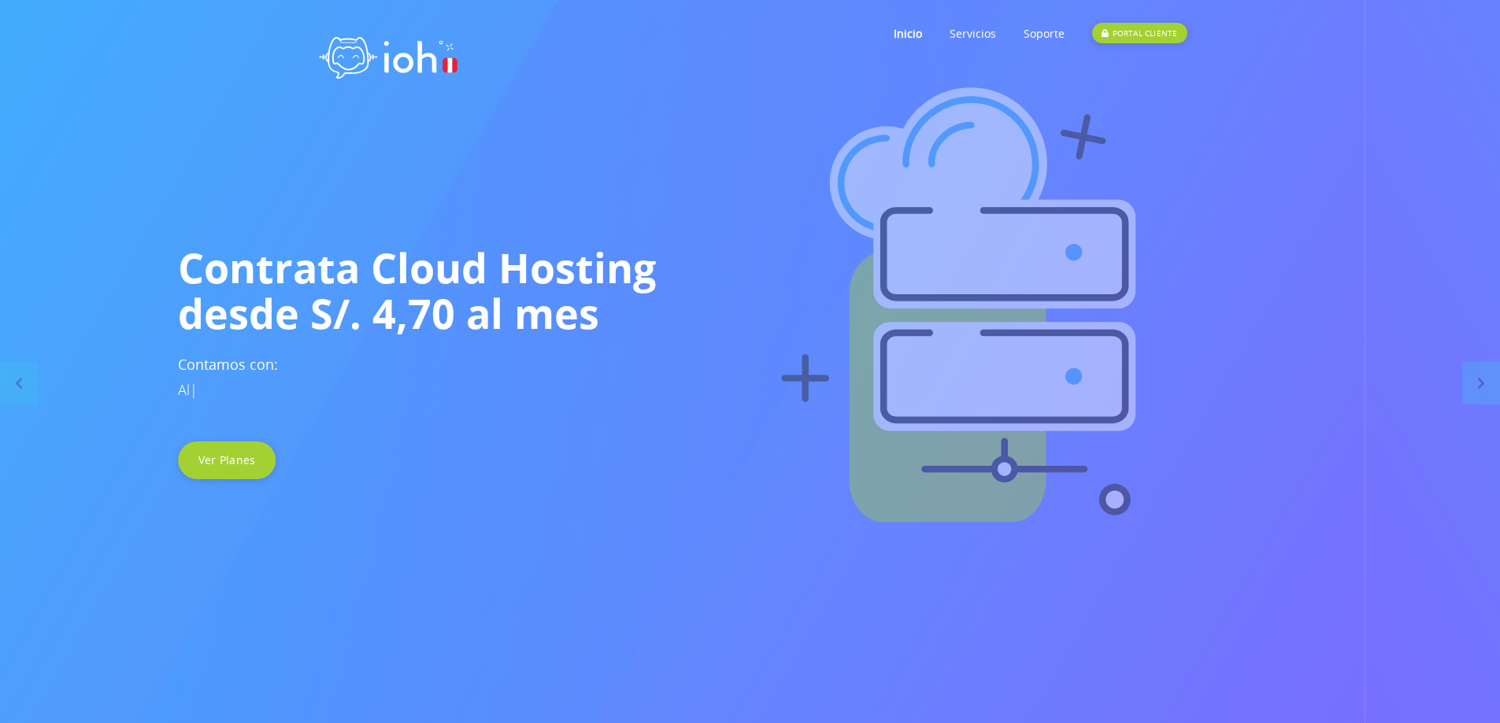
drag, startPoint x: 568, startPoint y: 305, endPoint x: 239, endPoint y: 314, distance: 330.0
click at [279, 314] on h1 "Contrata Cloud Hosting desde S/. 4,70 al mes" at bounding box center [615, 290] width 874 height 91
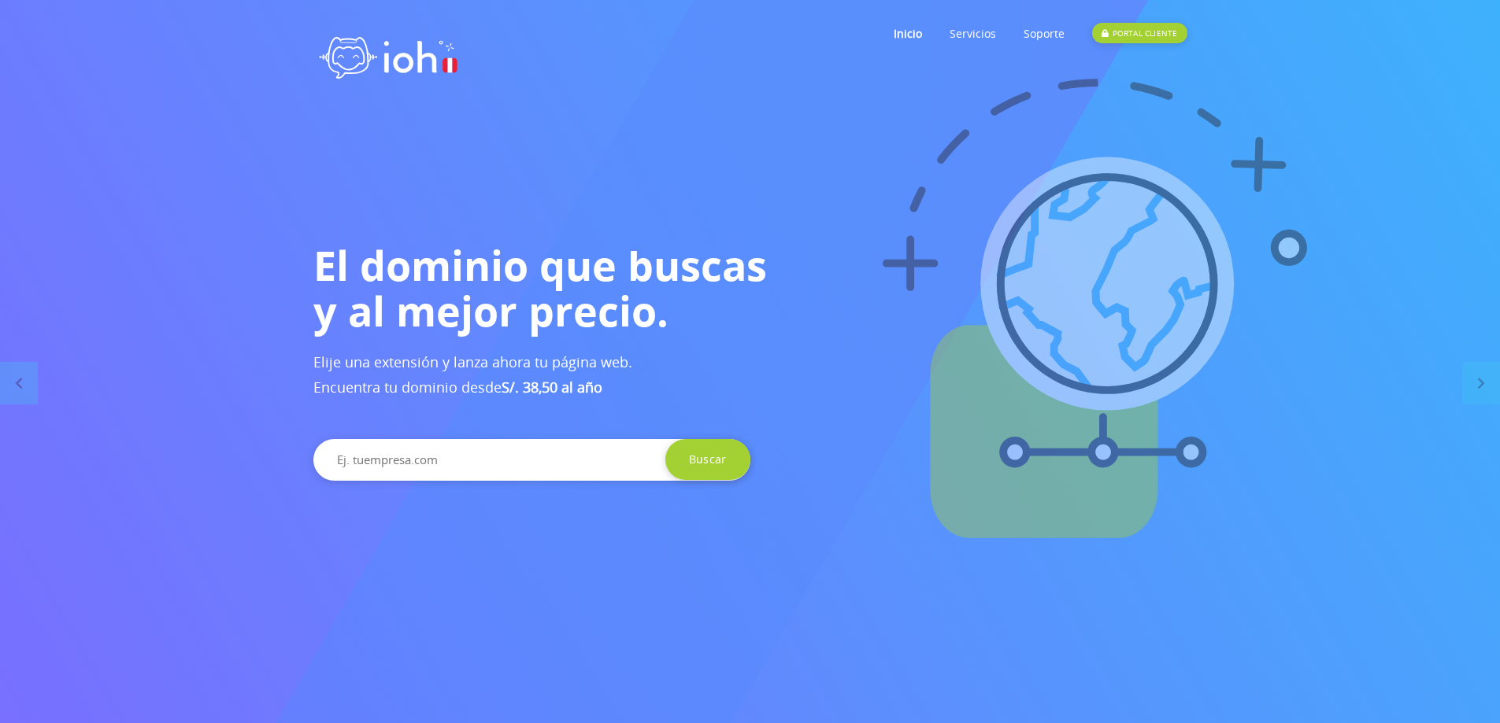
drag, startPoint x: 582, startPoint y: 287, endPoint x: 1130, endPoint y: 339, distance: 550.4
click at [1064, 327] on h1 "El dominio que buscas y al mejor precio." at bounding box center [750, 287] width 874 height 91
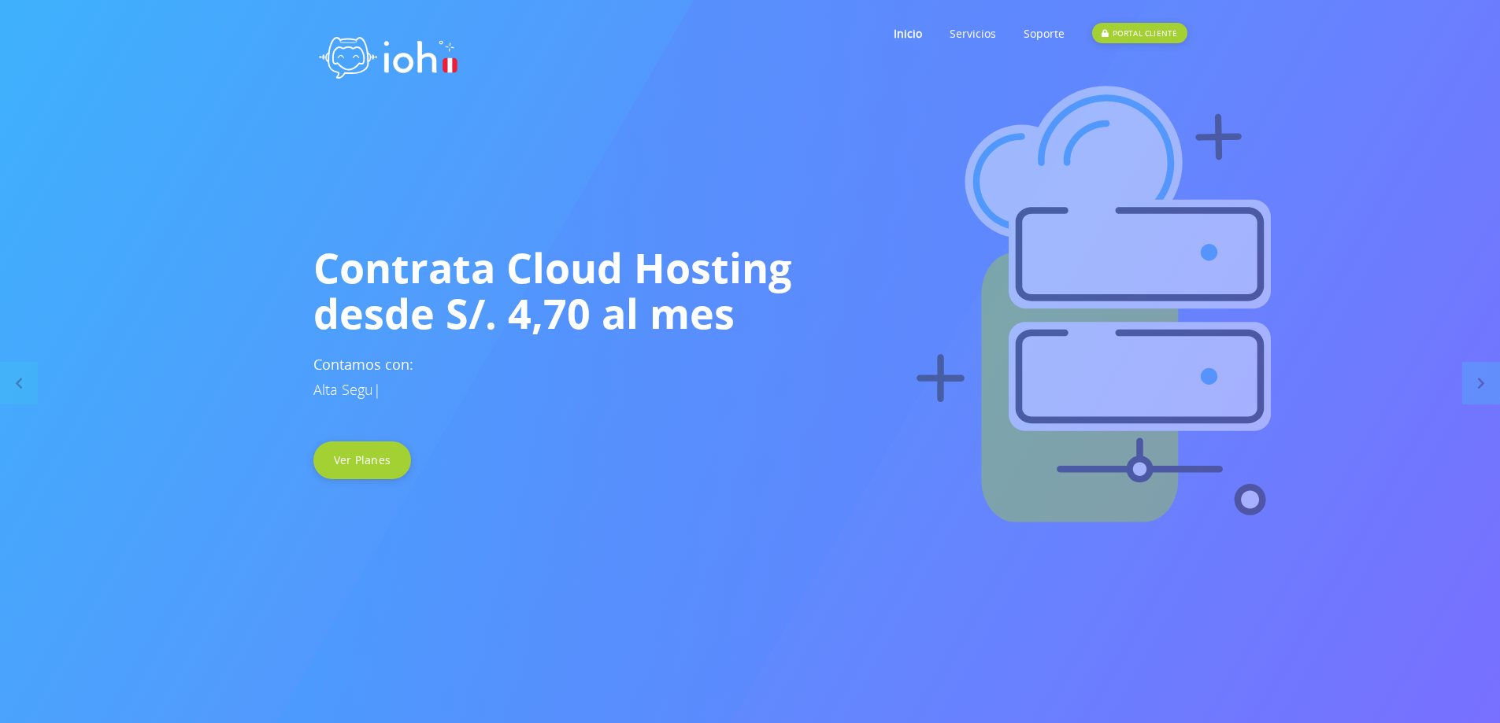
drag, startPoint x: 551, startPoint y: 320, endPoint x: 398, endPoint y: 308, distance: 153.2
click at [483, 313] on div "Contrata Cloud Hosting desde S/. 4,70 al mes Contamos con: Alta Segu | Ver Plan…" at bounding box center [750, 362] width 897 height 235
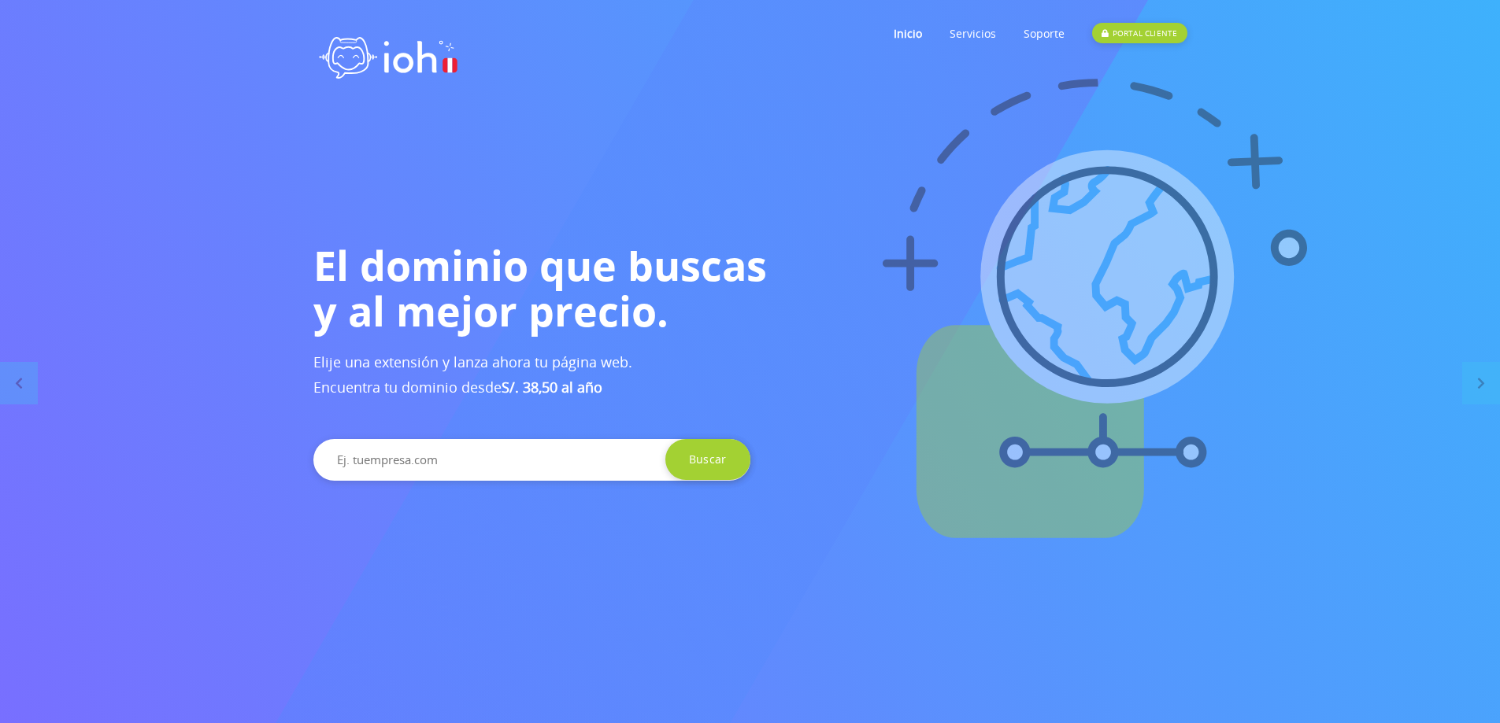
click at [1021, 287] on h1 "El dominio que buscas y al mejor precio." at bounding box center [750, 287] width 874 height 91
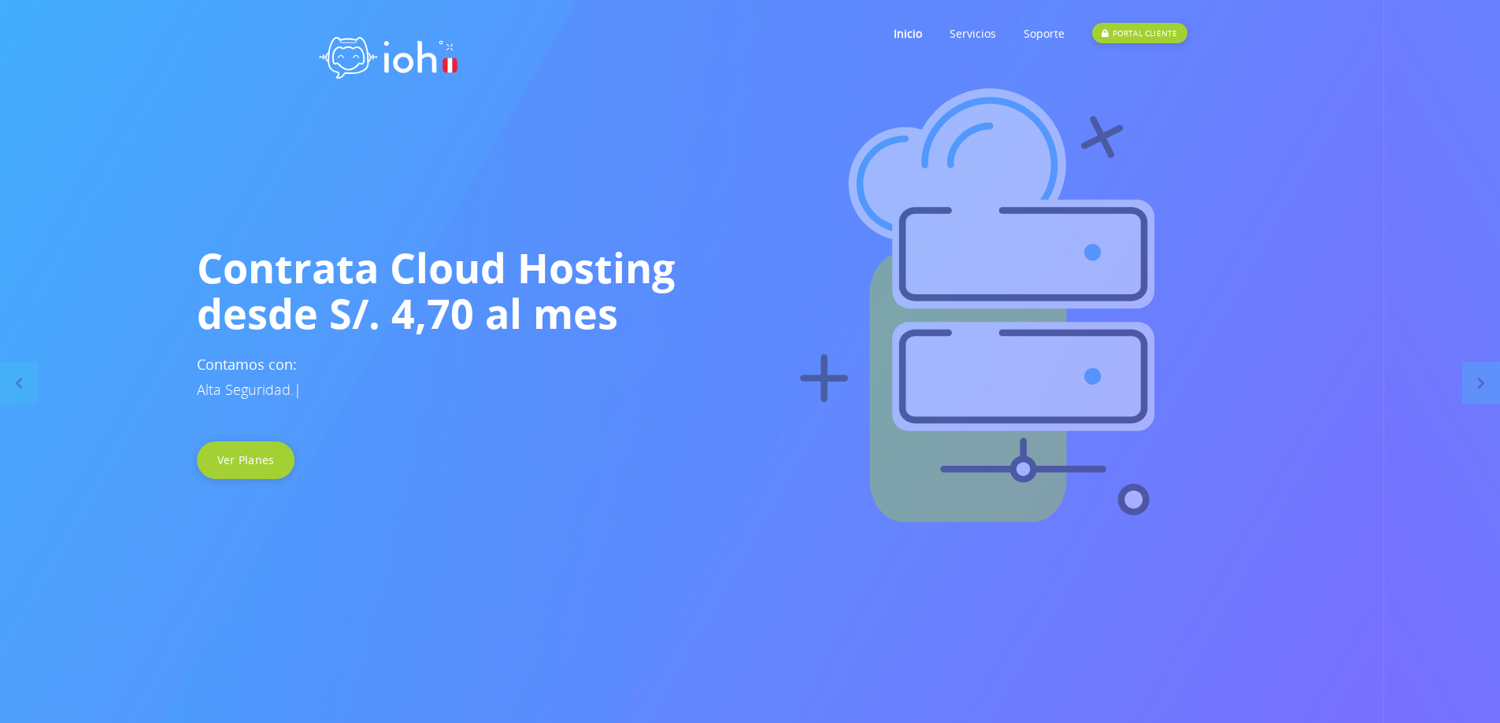
drag, startPoint x: 938, startPoint y: 296, endPoint x: 740, endPoint y: 298, distance: 197.6
click at [741, 298] on h1 "Contrata Cloud Hosting desde S/. 4,70 al mes" at bounding box center [634, 290] width 874 height 91
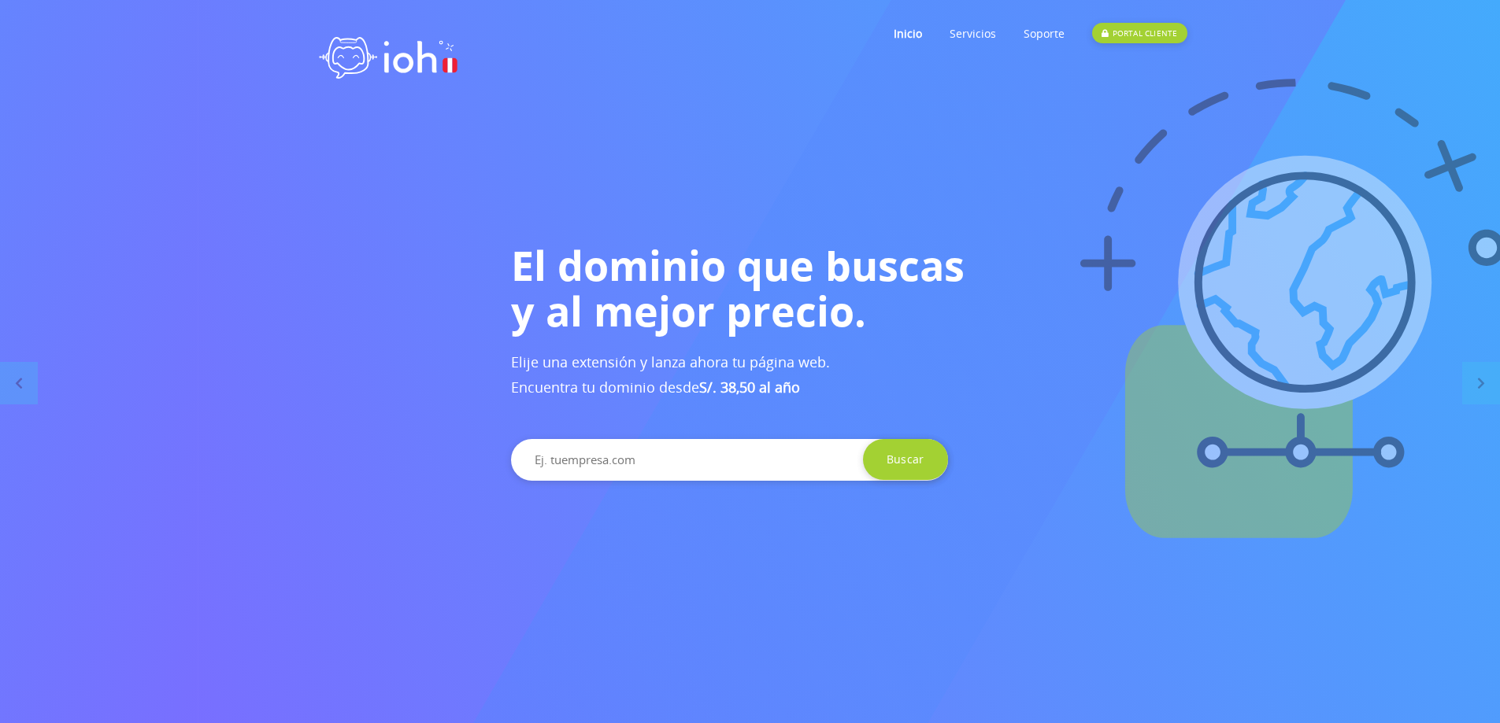
drag, startPoint x: 833, startPoint y: 290, endPoint x: 973, endPoint y: 291, distance: 140.1
click at [1160, 290] on h1 "El dominio que buscas y al mejor precio." at bounding box center [948, 287] width 874 height 91
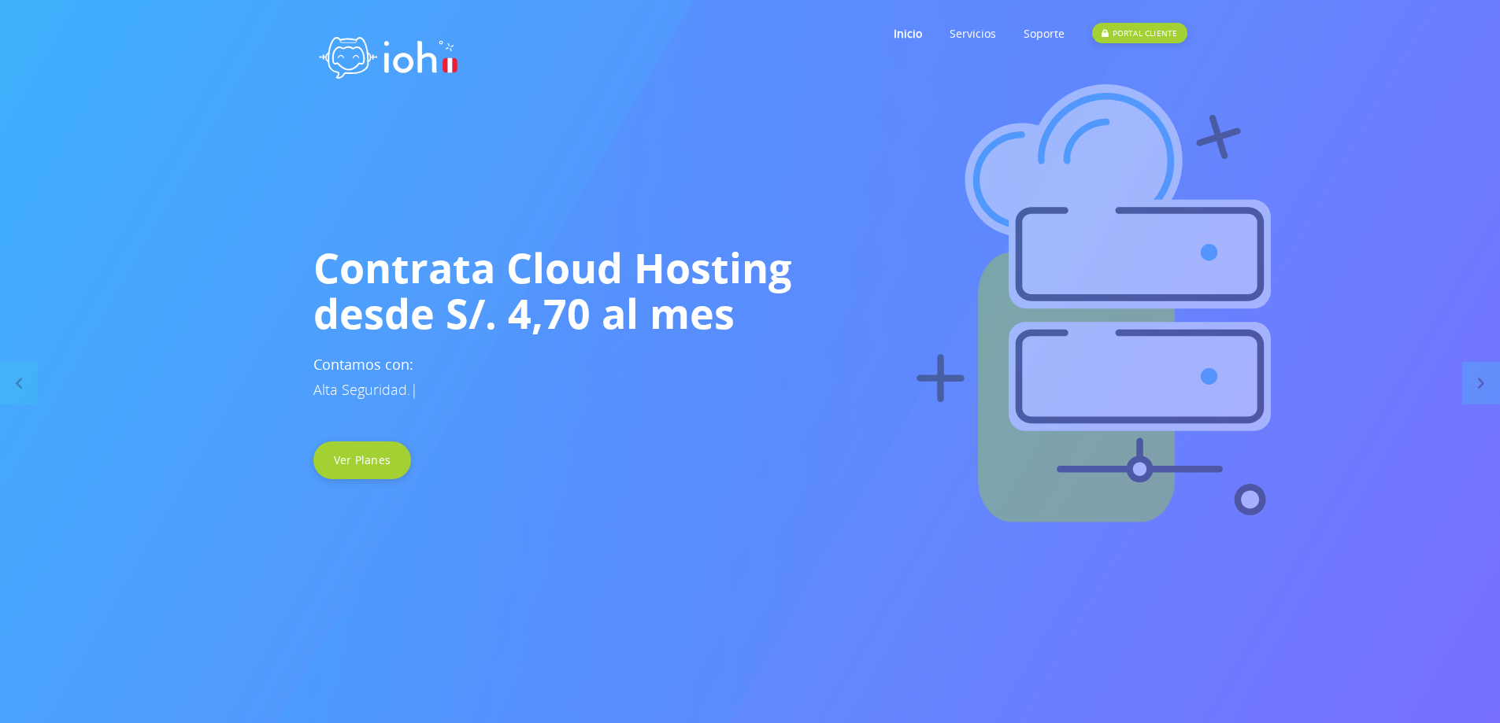
drag, startPoint x: 857, startPoint y: 287, endPoint x: 1200, endPoint y: 294, distance: 343.3
click at [1187, 294] on h1 "Contrata Cloud Hosting desde S/. 4,70 al mes" at bounding box center [750, 290] width 874 height 91
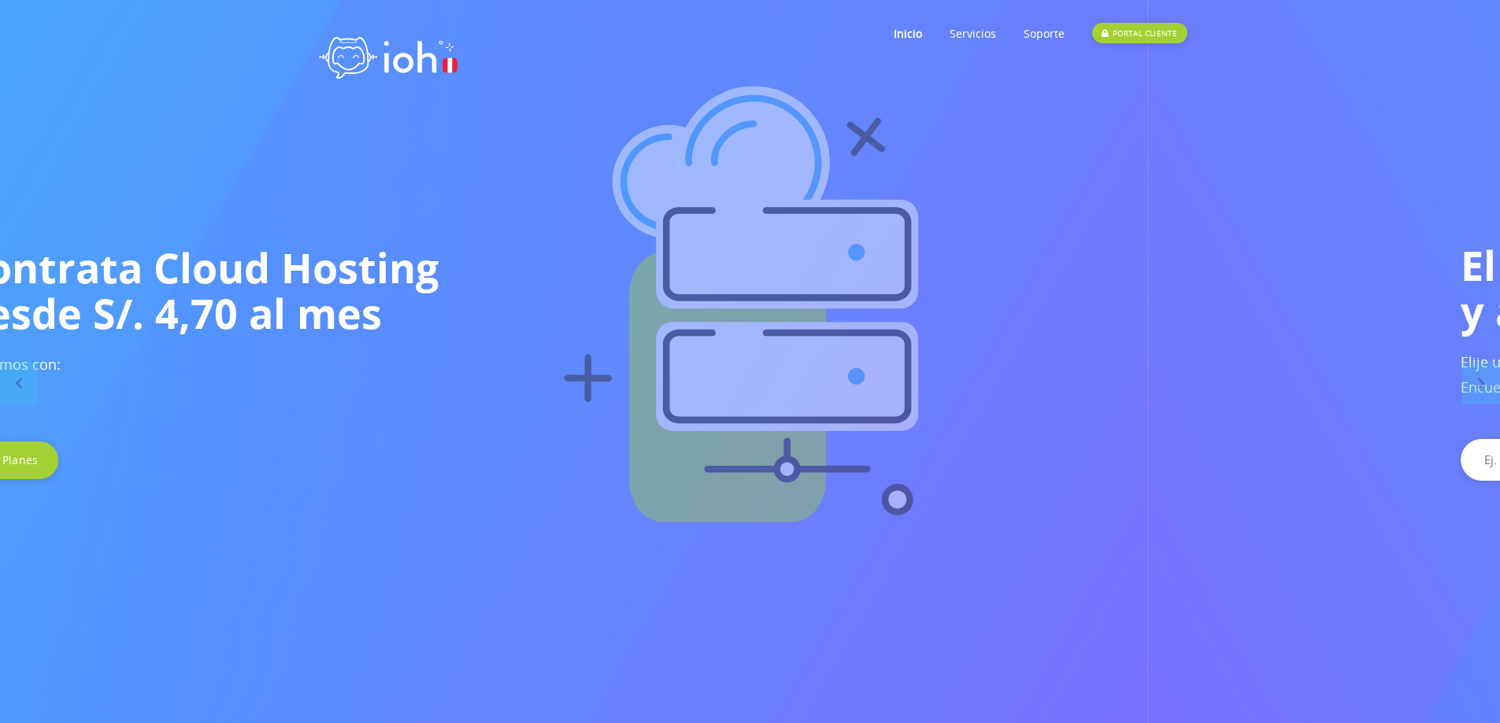
drag, startPoint x: 1134, startPoint y: 307, endPoint x: 483, endPoint y: 316, distance: 651.1
click at [599, 319] on h1 "Contrata Cloud Hosting desde S/. 4,70 al mes" at bounding box center [398, 290] width 874 height 91
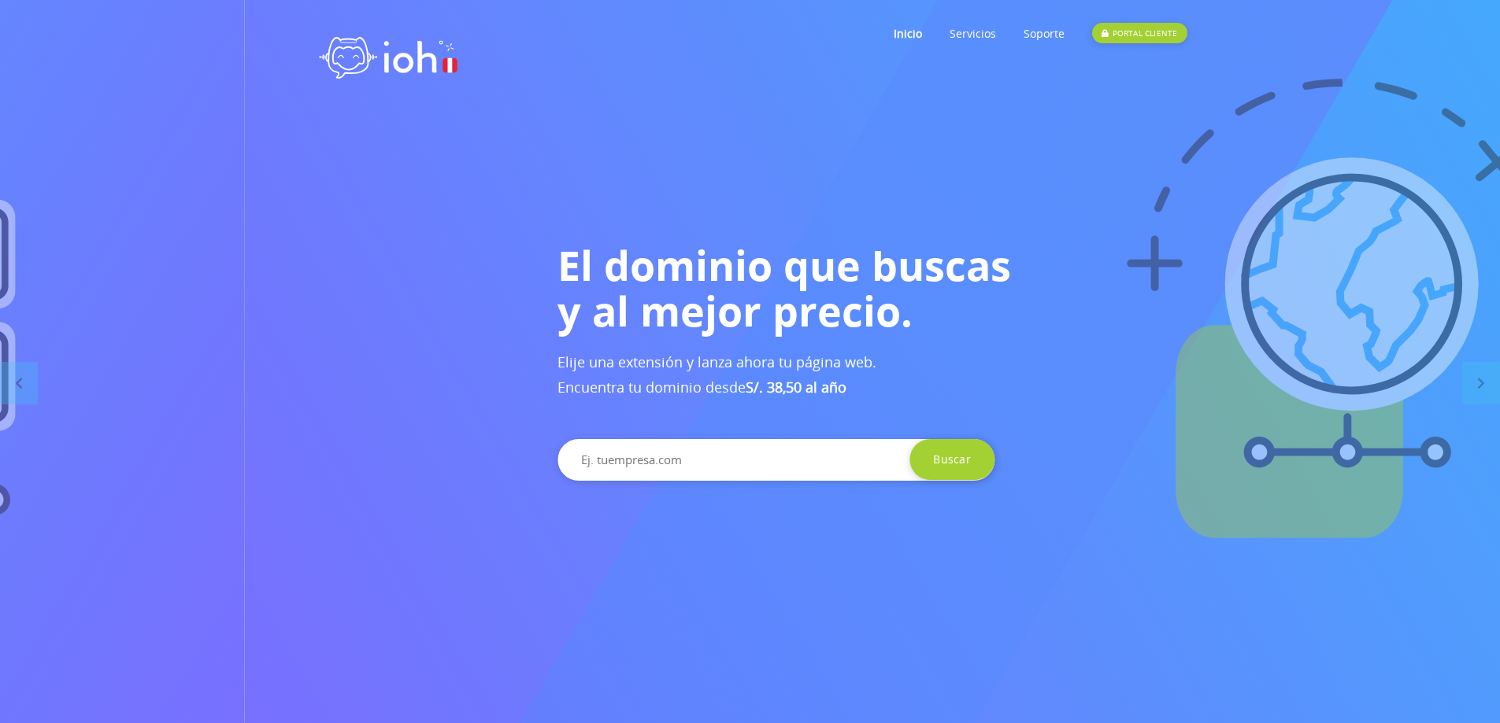
drag, startPoint x: 764, startPoint y: 303, endPoint x: 929, endPoint y: 311, distance: 165.5
click at [1124, 309] on h1 "El dominio que buscas y al mejor precio." at bounding box center [994, 287] width 874 height 91
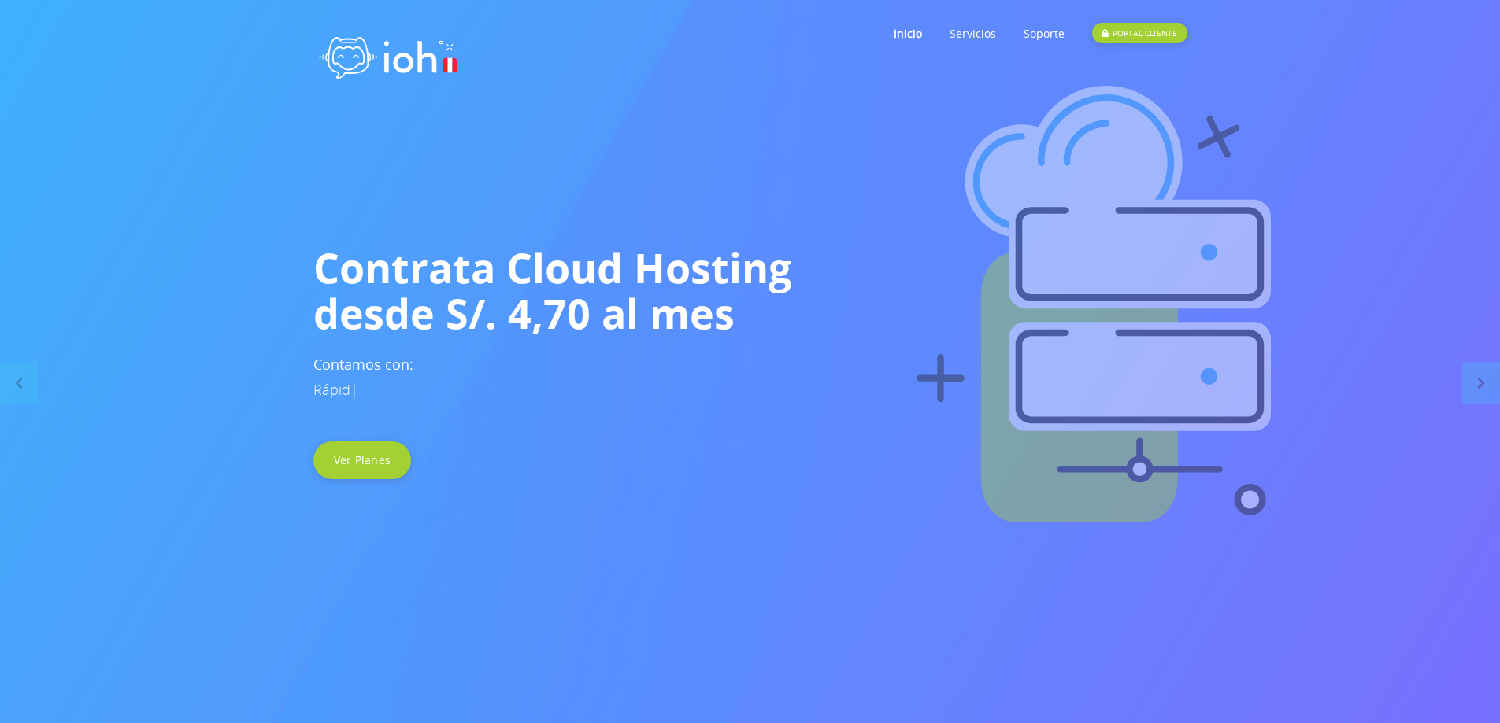
drag, startPoint x: 831, startPoint y: 315, endPoint x: 1291, endPoint y: 271, distance: 462.6
click at [1199, 270] on div "Contrata Cloud Hosting desde S/. 4,70 al mes Contamos con: Rápid | Ver Planes" at bounding box center [750, 362] width 897 height 235
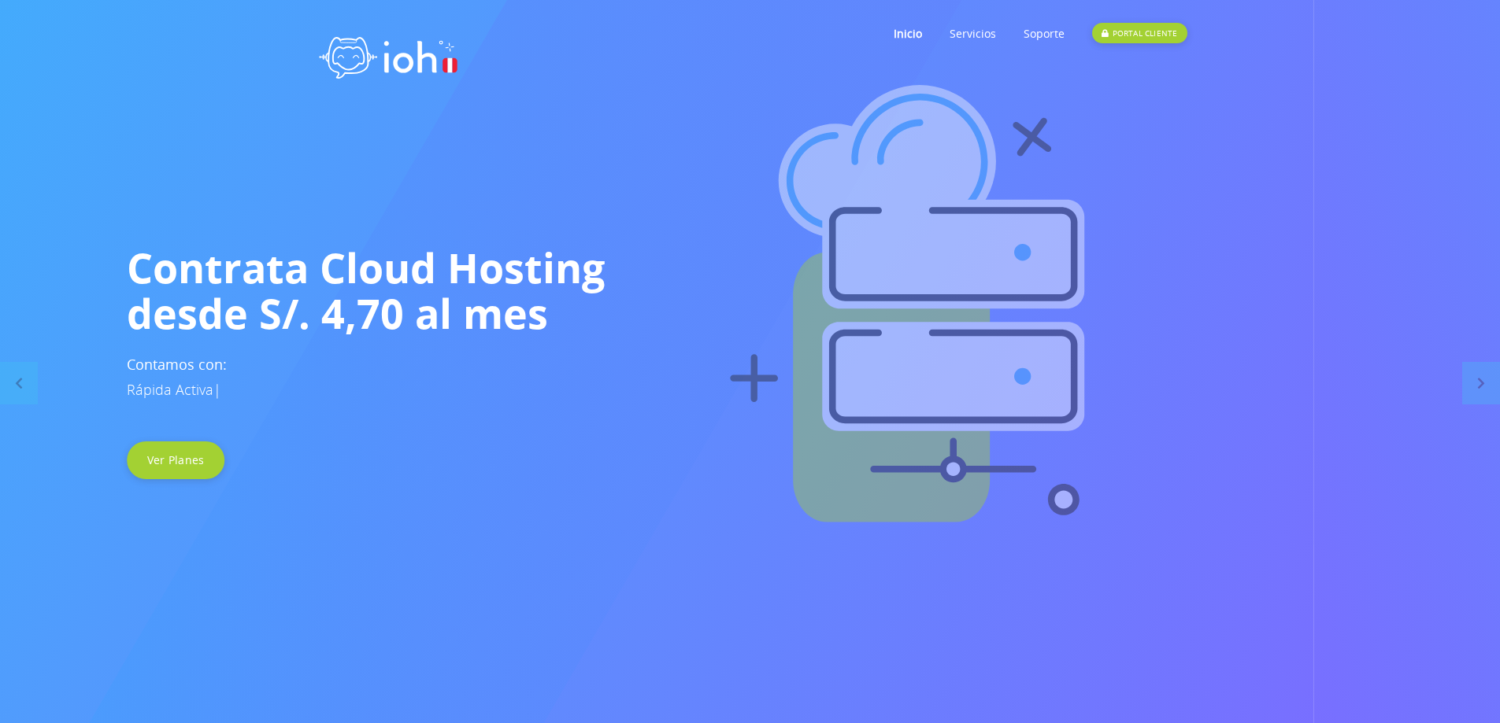
drag, startPoint x: 1204, startPoint y: 289, endPoint x: 454, endPoint y: 288, distance: 750.2
click at [564, 291] on img at bounding box center [908, 308] width 1500 height 472
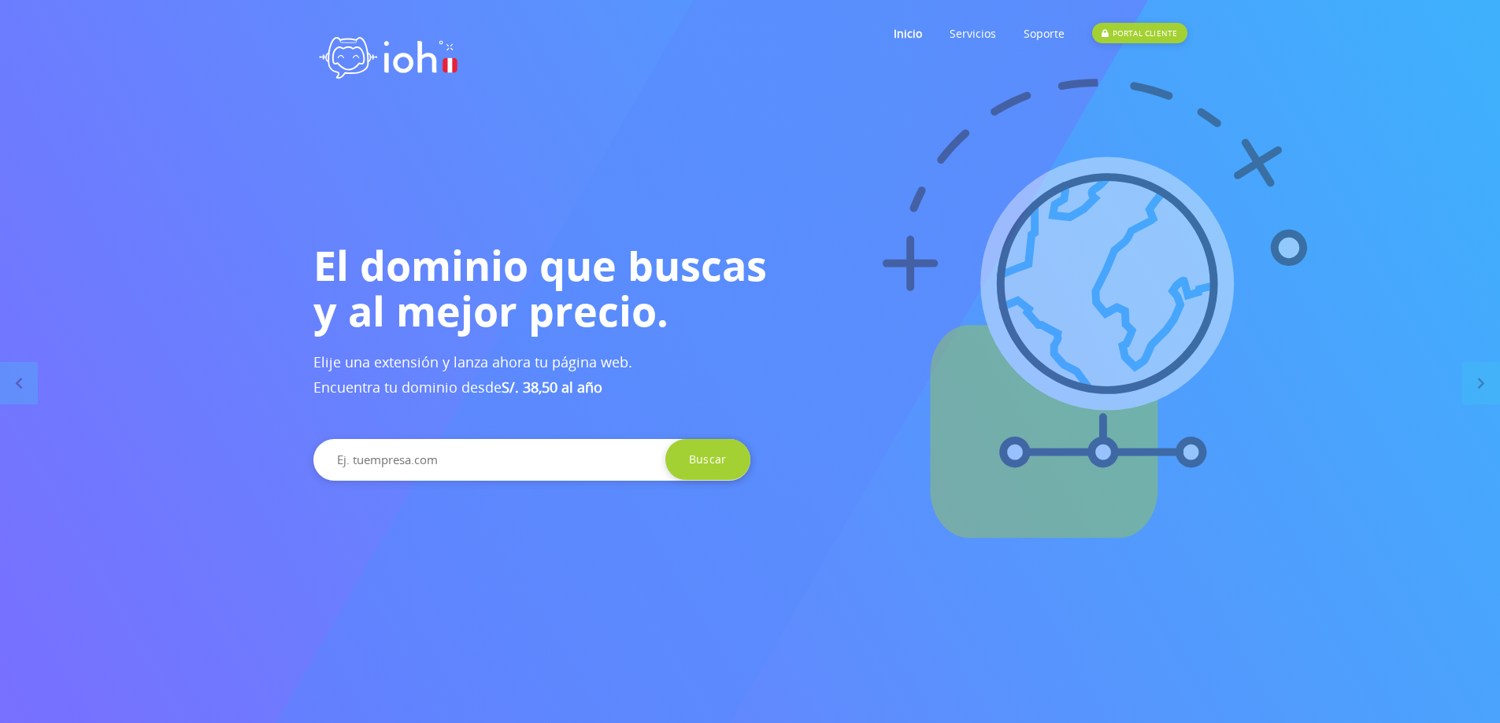
click at [937, 298] on h1 "El dominio que buscas y al mejor precio." at bounding box center [750, 287] width 874 height 91
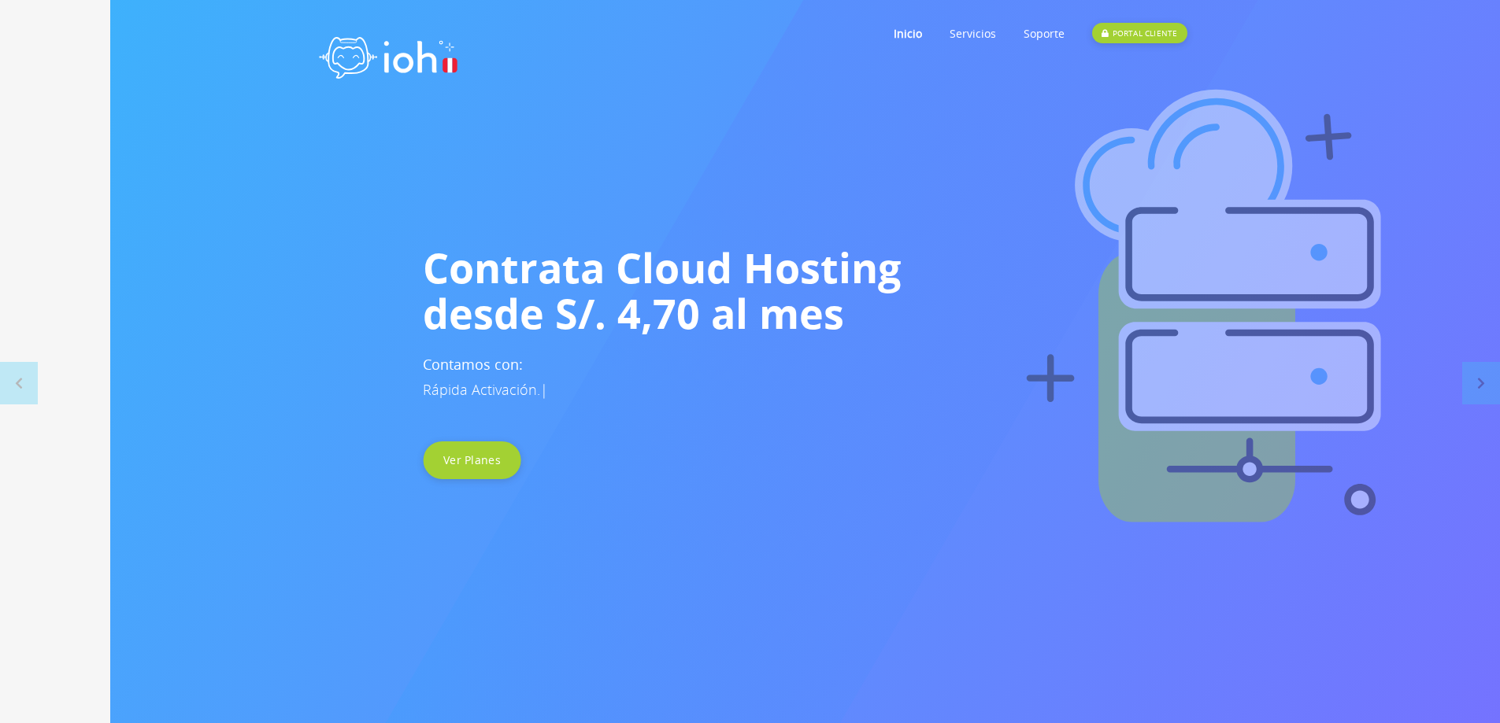
drag, startPoint x: 594, startPoint y: 302, endPoint x: 1160, endPoint y: 310, distance: 566.9
click at [1160, 310] on h1 "Contrata Cloud Hosting desde S/. 4,70 al mes" at bounding box center [860, 290] width 874 height 91
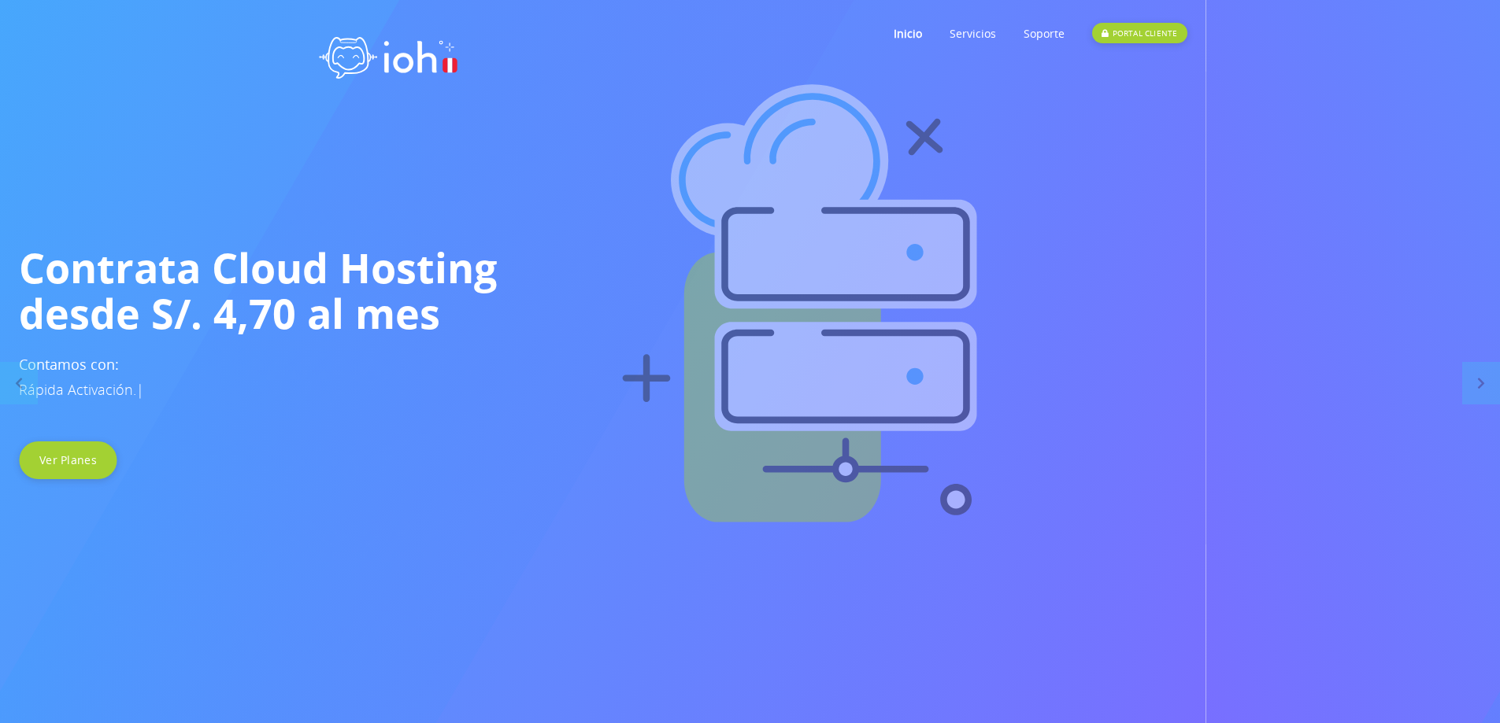
drag, startPoint x: 1082, startPoint y: 315, endPoint x: 513, endPoint y: 319, distance: 569.2
click at [582, 323] on h1 "Contrata Cloud Hosting desde S/. 4,70 al mes" at bounding box center [456, 290] width 874 height 91
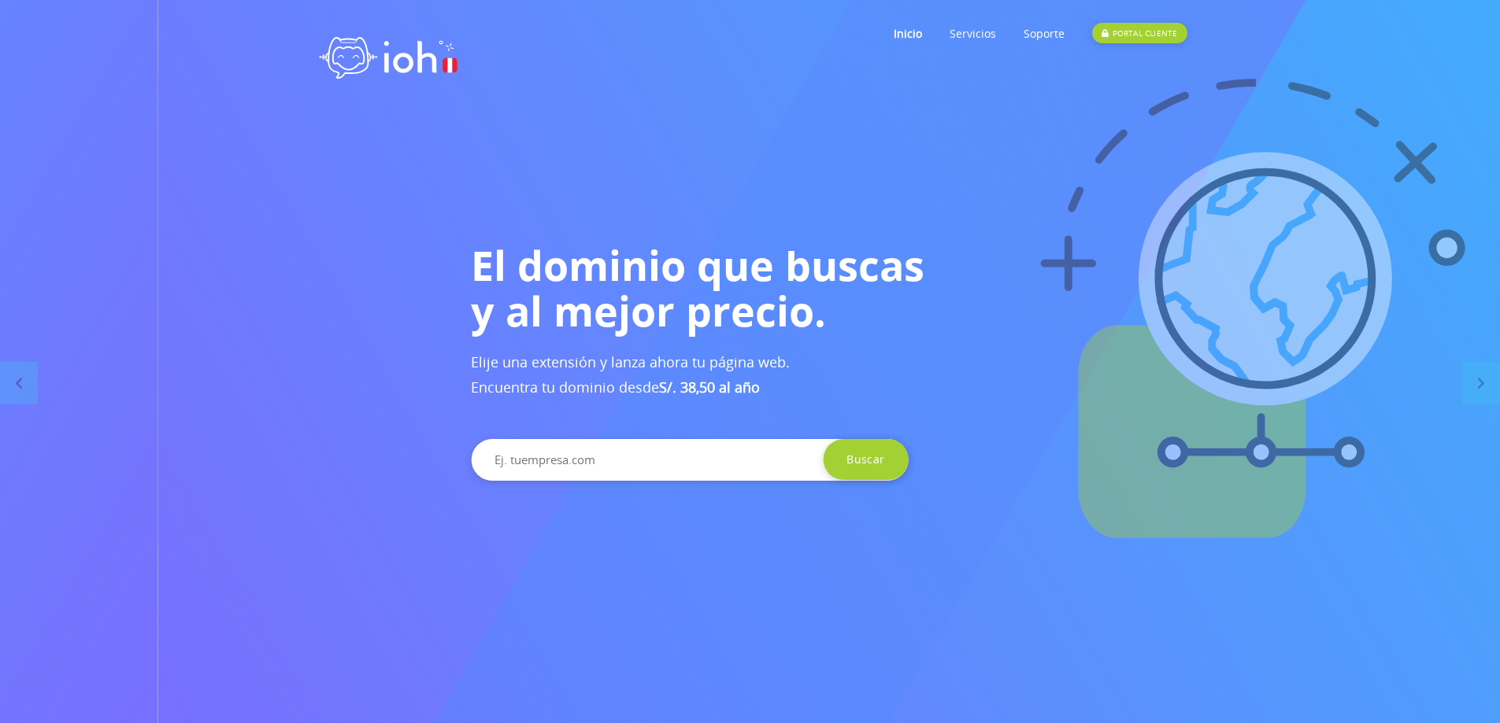
drag, startPoint x: 742, startPoint y: 309, endPoint x: 1090, endPoint y: 332, distance: 348.0
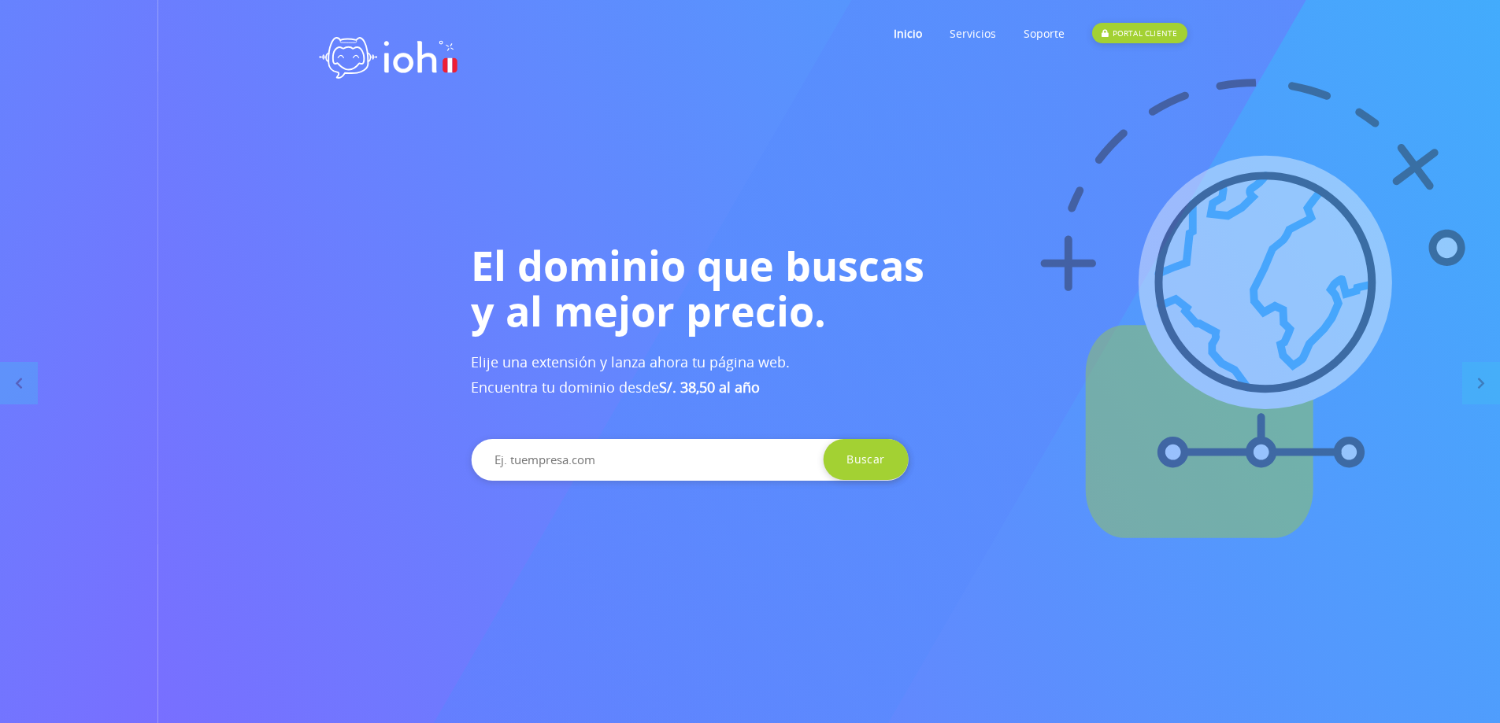
click at [1152, 331] on h1 "El dominio que buscas y al mejor precio." at bounding box center [908, 287] width 874 height 91
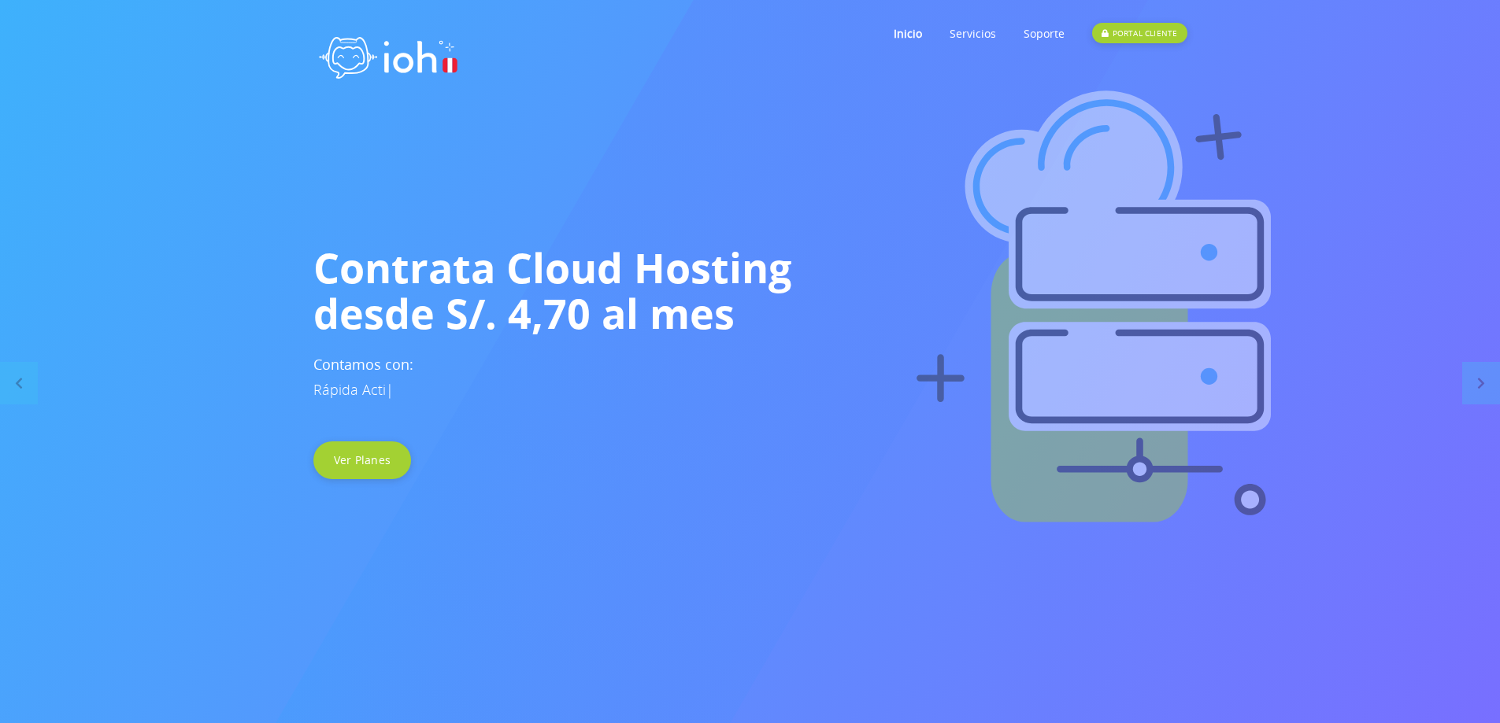
drag, startPoint x: 753, startPoint y: 328, endPoint x: 1304, endPoint y: 329, distance: 551.9
click at [1187, 329] on h1 "Contrata Cloud Hosting desde S/. 4,70 al mes" at bounding box center [750, 290] width 874 height 91
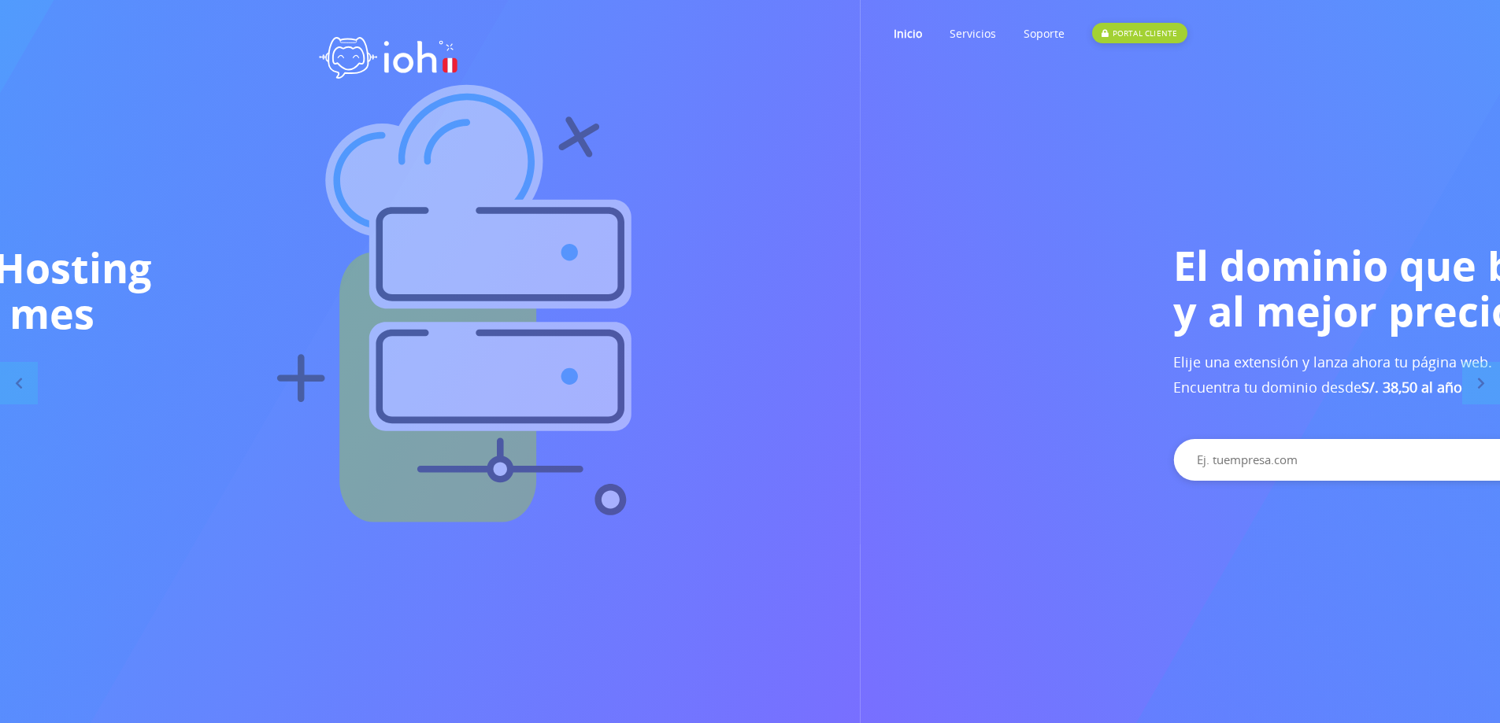
drag
click at [460, 365] on img at bounding box center [456, 308] width 1500 height 472
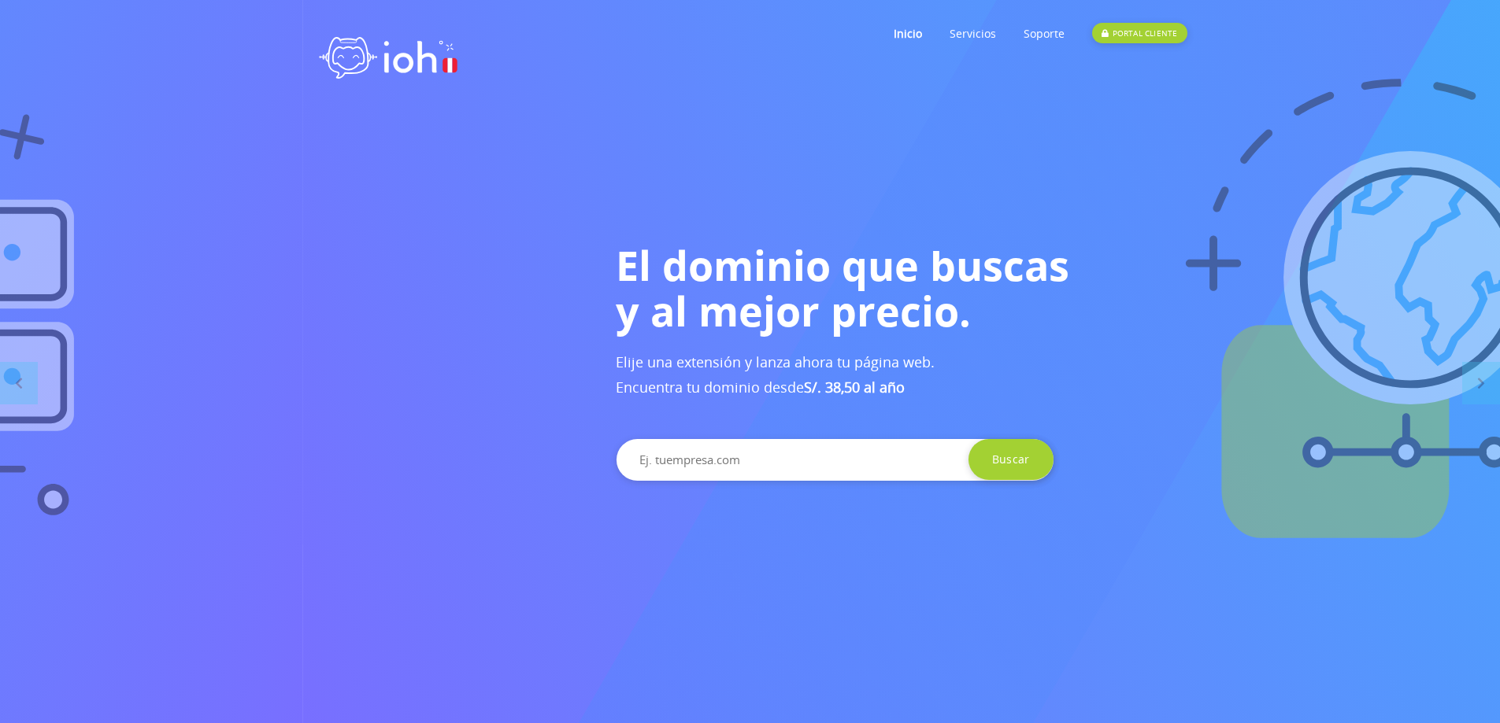
click at [1097, 347] on div "El dominio que buscas y al mejor precio. Elije una extensión y lanza ahora tu p…" at bounding box center [1052, 361] width 897 height 239
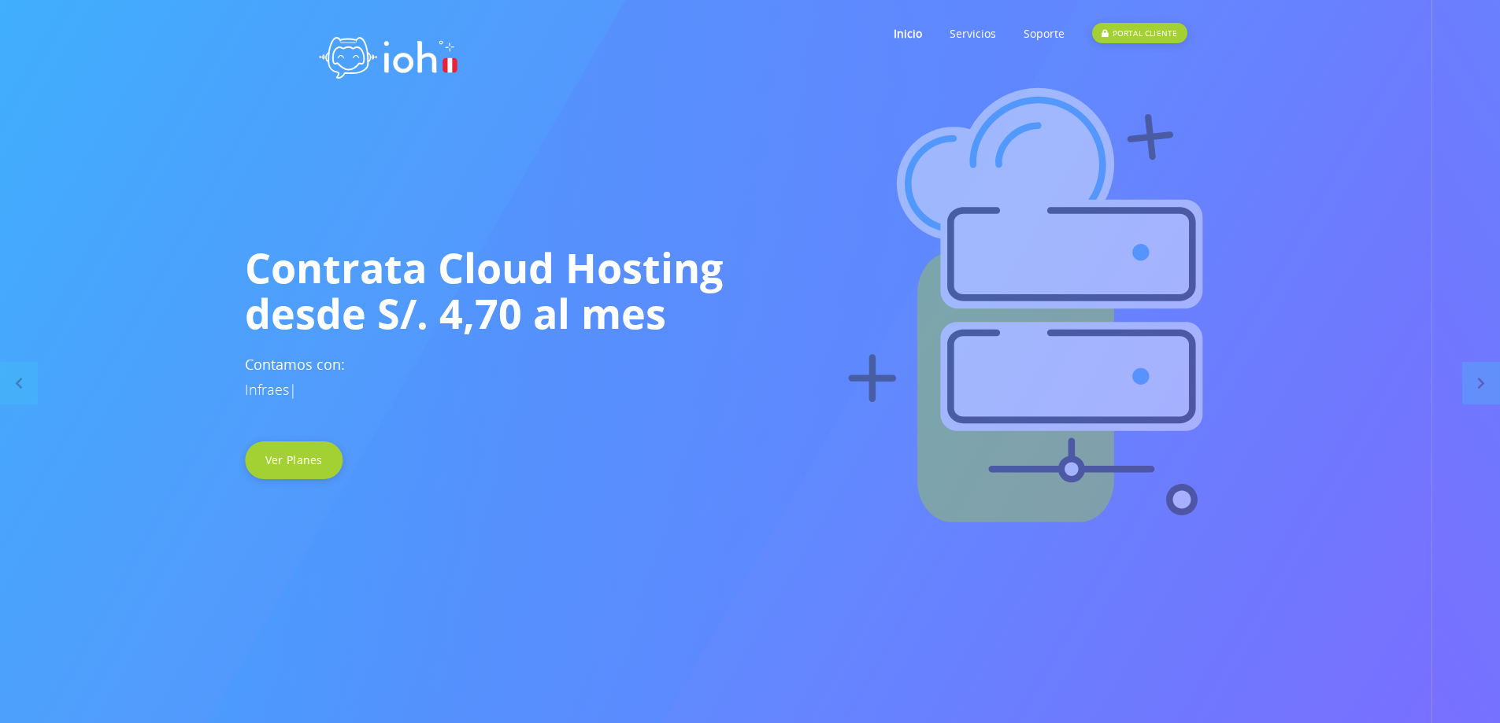
click at [507, 388] on h3 "Contamos con: Infraes |" at bounding box center [682, 377] width 874 height 50
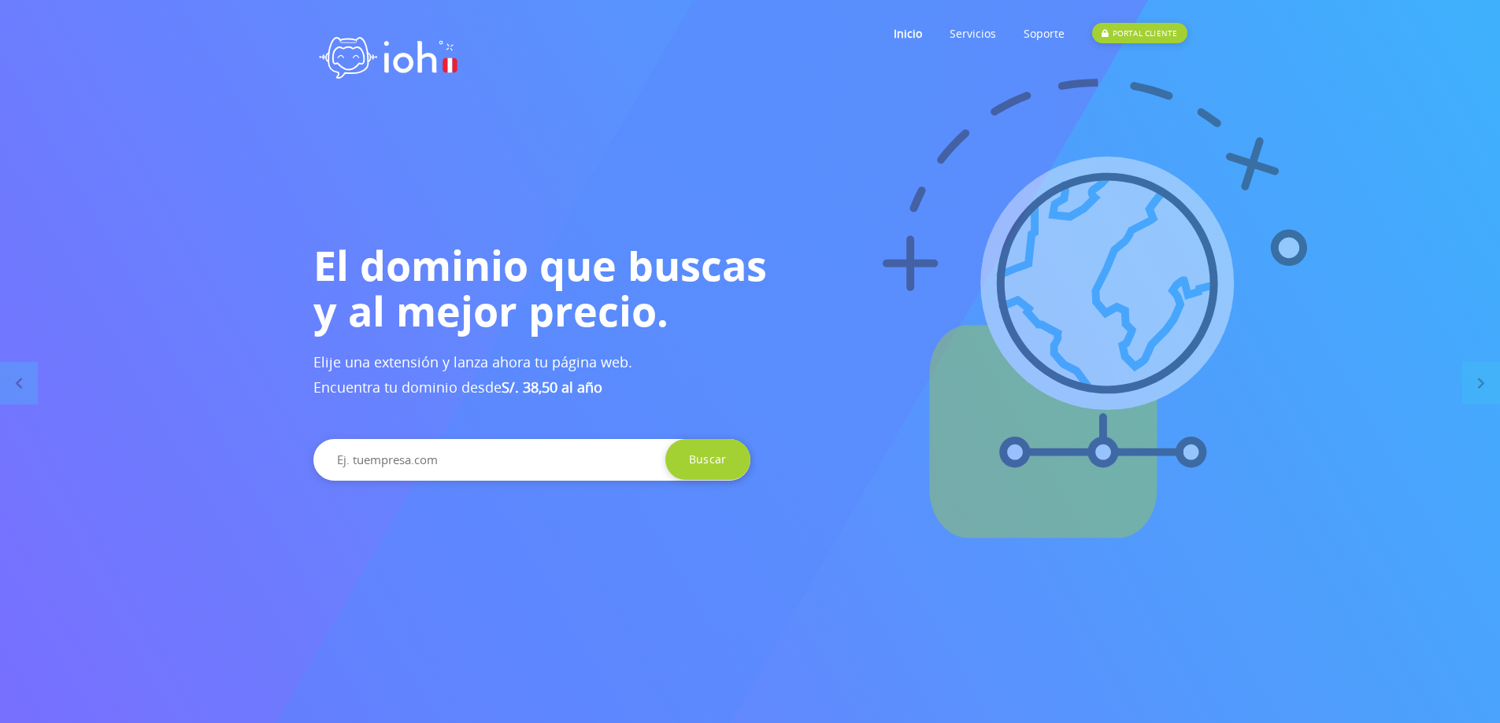
click at [1032, 356] on h3 "Elije una extensión y lanza ahora tu página web. Encuentra tu dominio desde S/.…" at bounding box center [750, 375] width 874 height 50
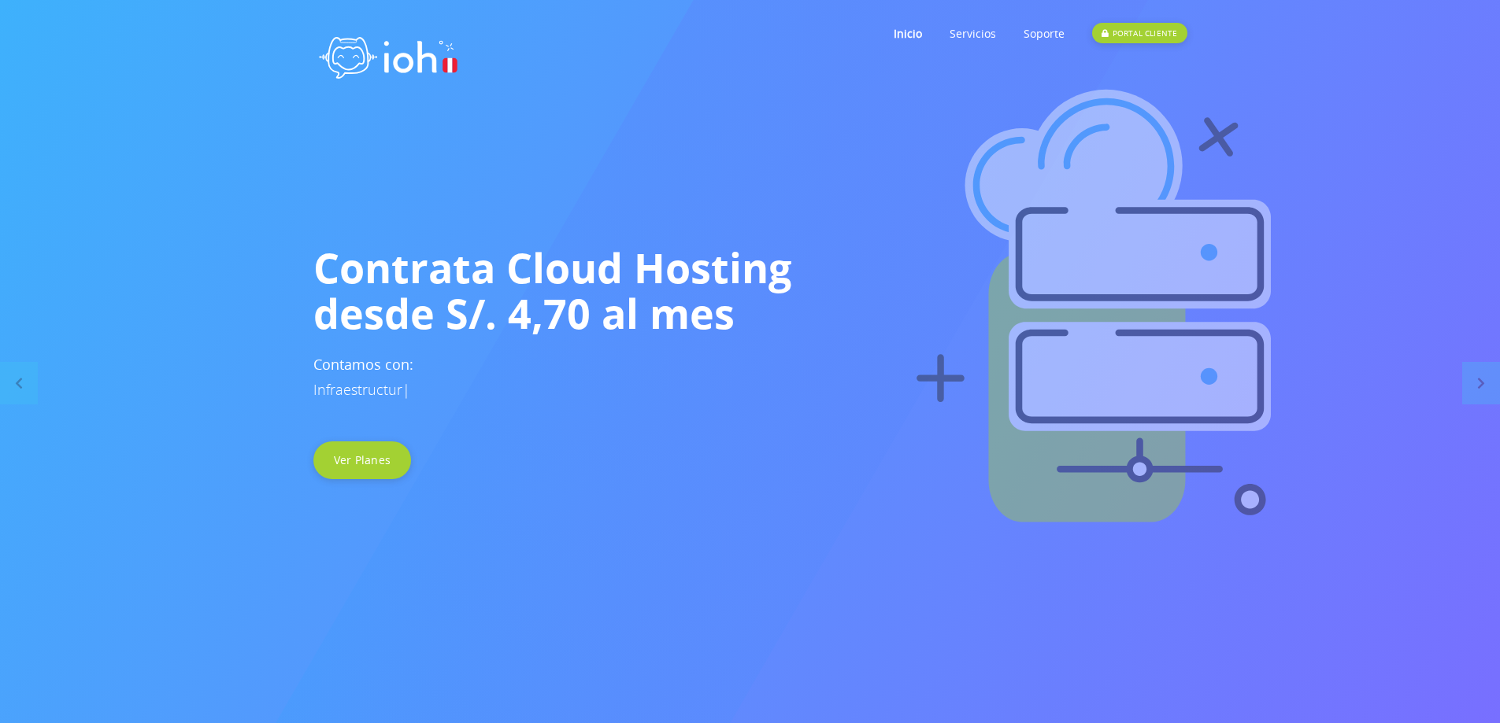
click at [709, 383] on h3 "Contamos con: Infraestructur |" at bounding box center [750, 377] width 874 height 50
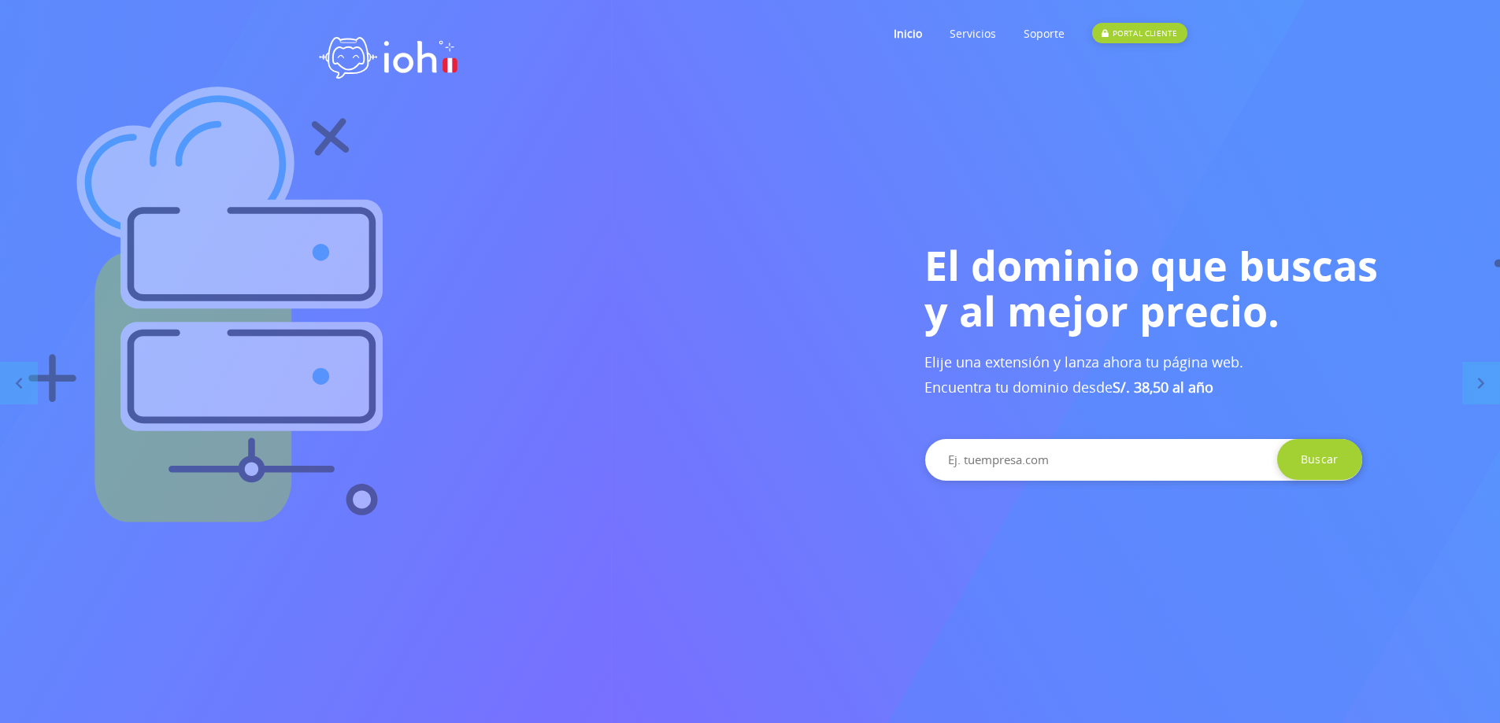
click at [1066, 346] on div "El dominio que buscas y al mejor precio. Elije una extensión y lanza ahora tu p…" at bounding box center [1360, 361] width 897 height 239
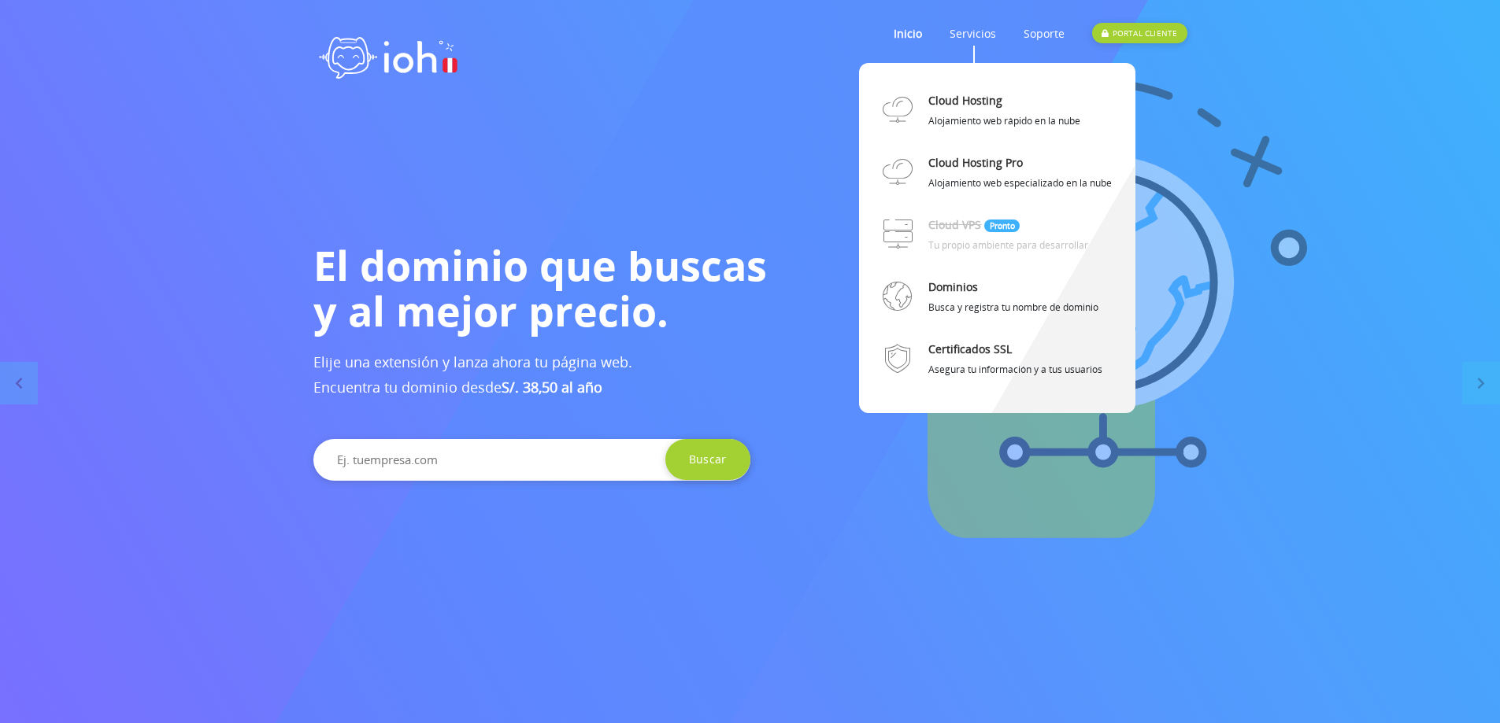
click at [984, 33] on link "Servicios" at bounding box center [972, 33] width 46 height 62
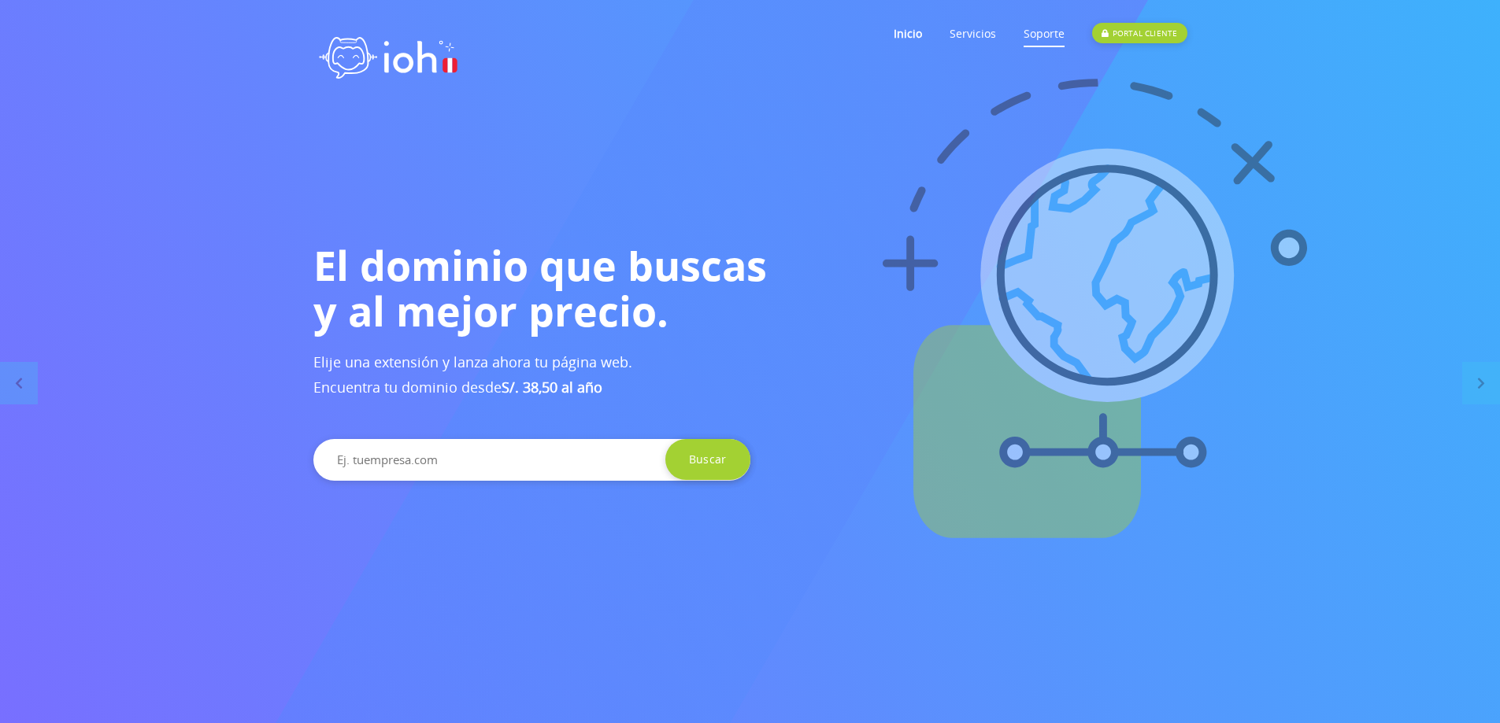
click at [1039, 43] on link "Soporte" at bounding box center [1043, 33] width 41 height 62
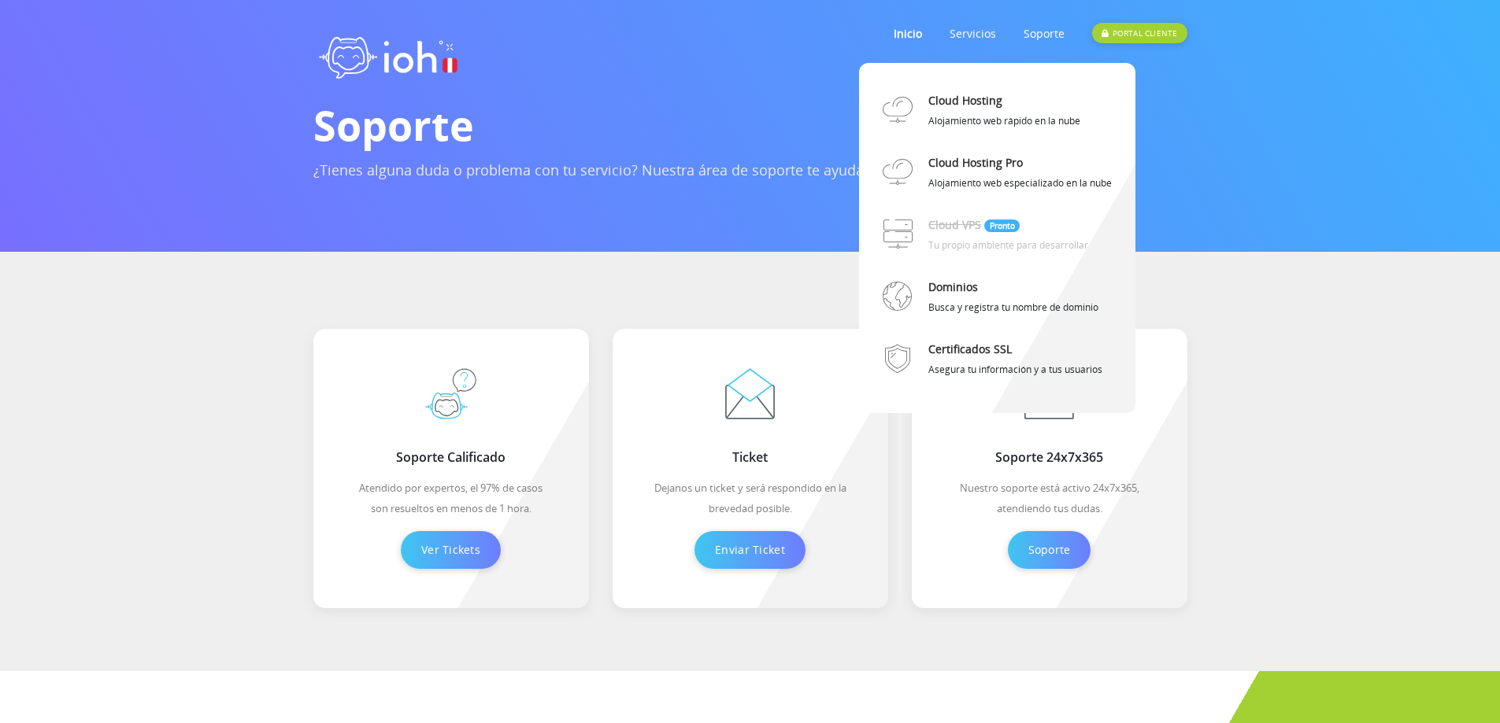
click at [1019, 39] on li "Servicios Cloud Hosting Alojamiento web rápido en la nube Cloud Hosting Pro Alo…" at bounding box center [986, 33] width 74 height 19
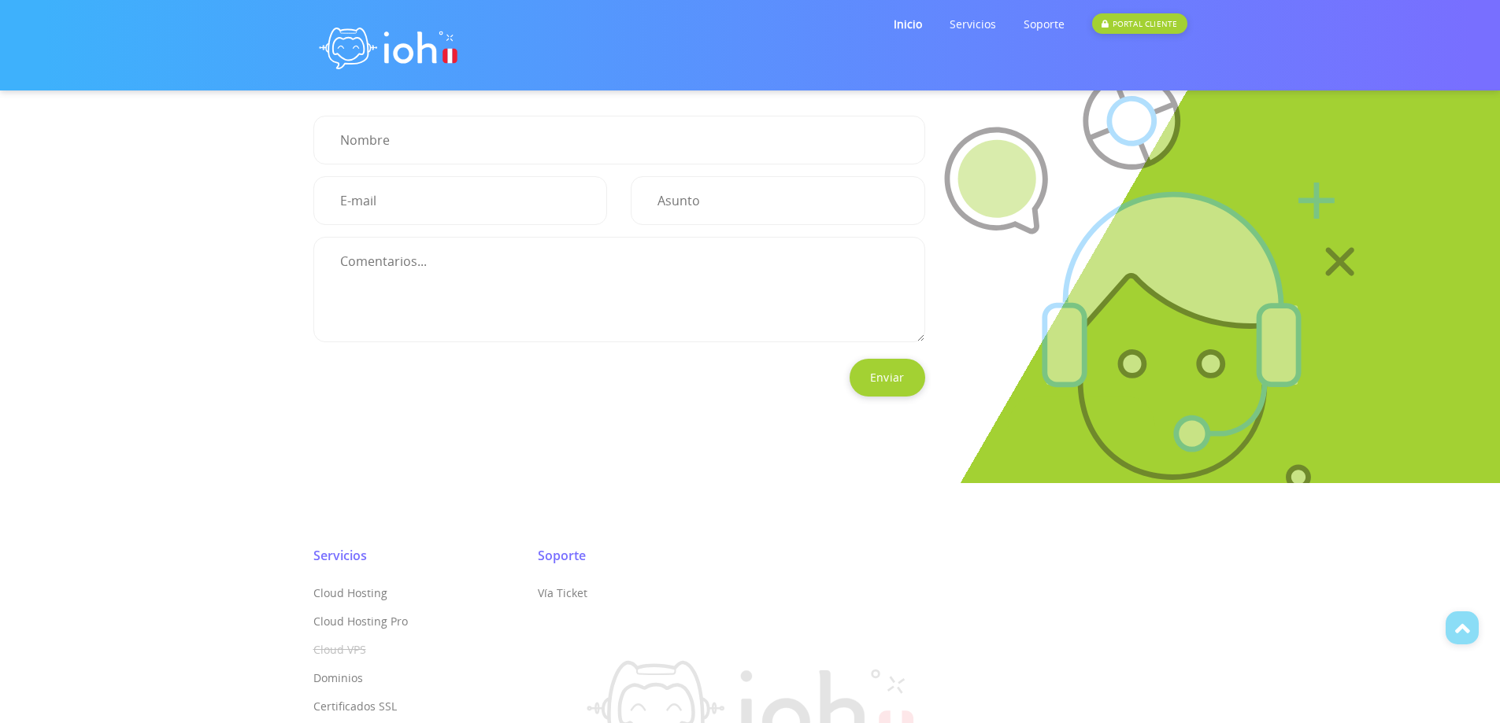
scroll to position [853, 0]
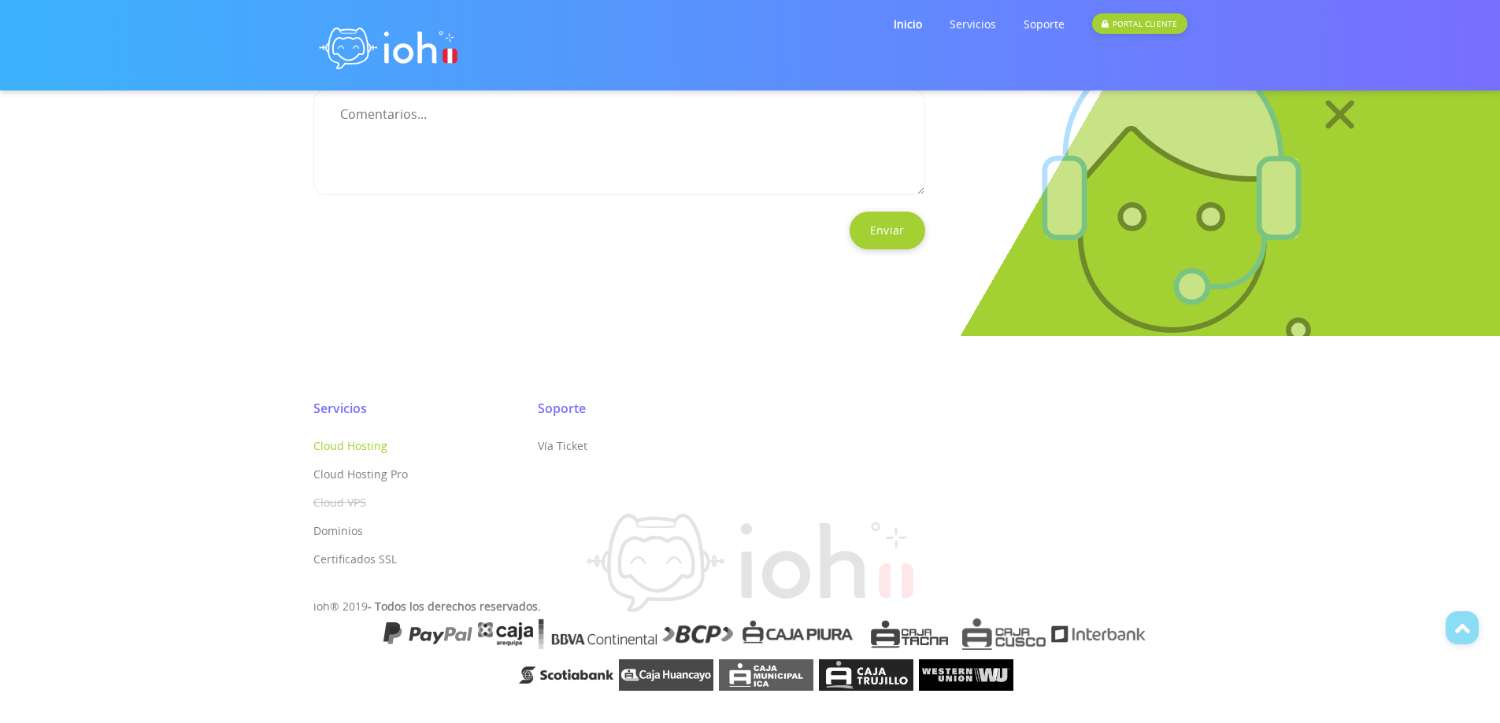
click at [371, 450] on link "Cloud Hosting" at bounding box center [350, 445] width 74 height 15
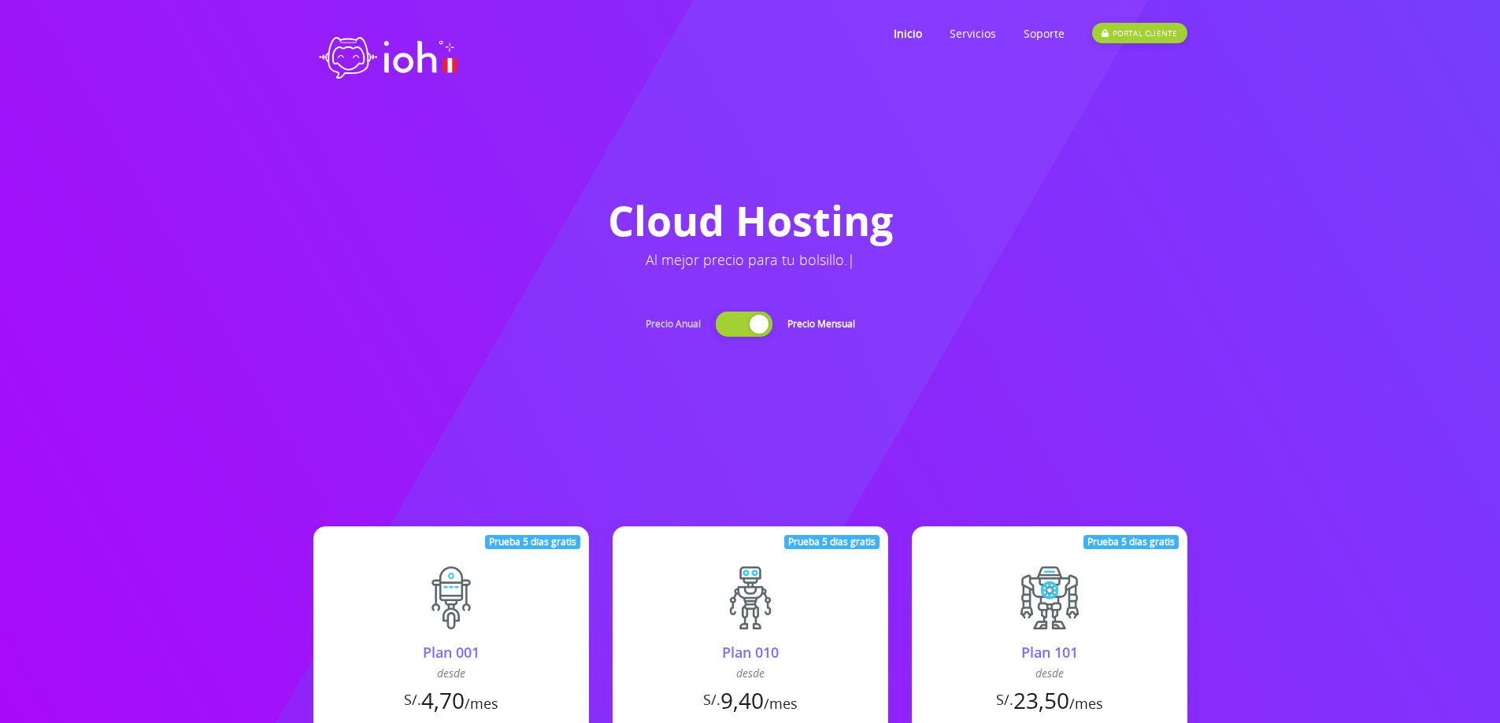
click at [741, 316] on div at bounding box center [744, 324] width 57 height 25
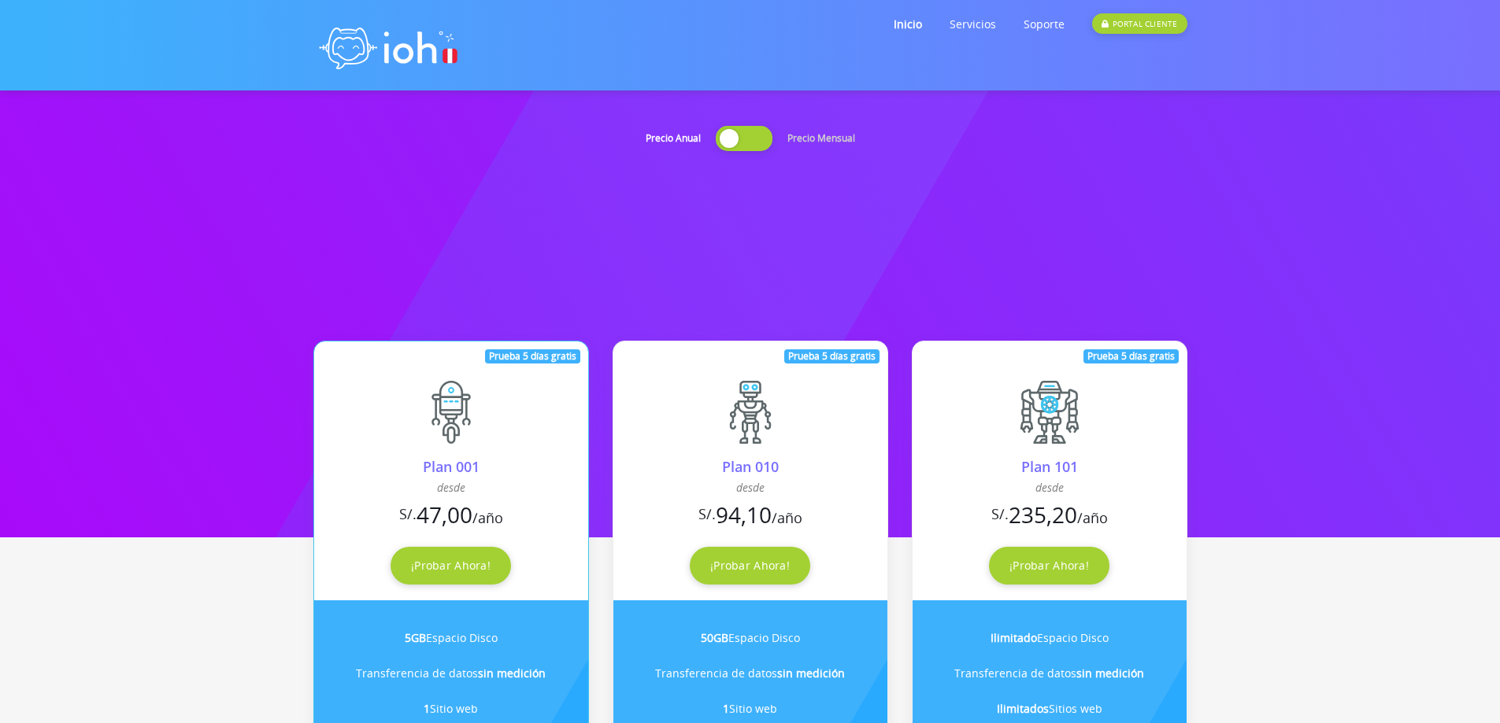
scroll to position [157, 0]
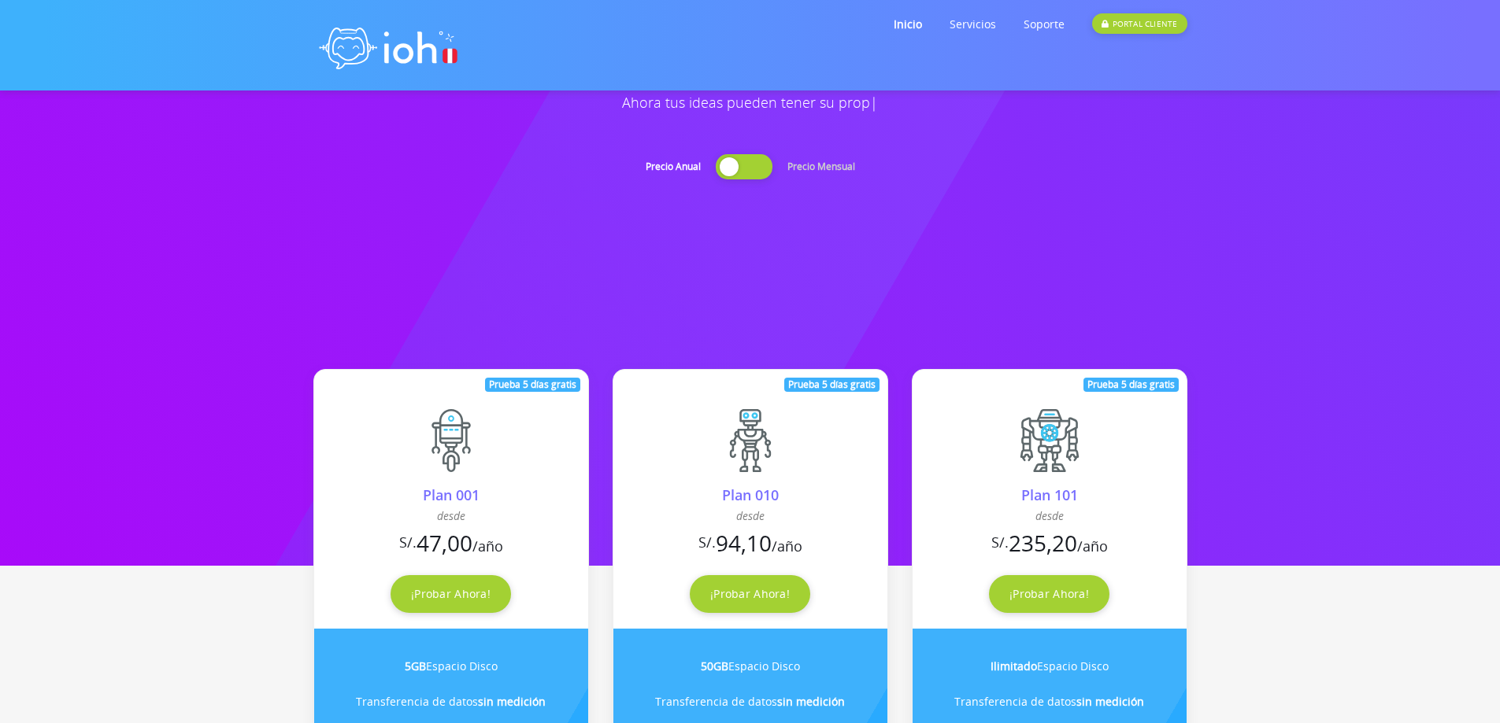
click at [745, 152] on div "Precio Anual Precio Mensual" at bounding box center [750, 135] width 874 height 90
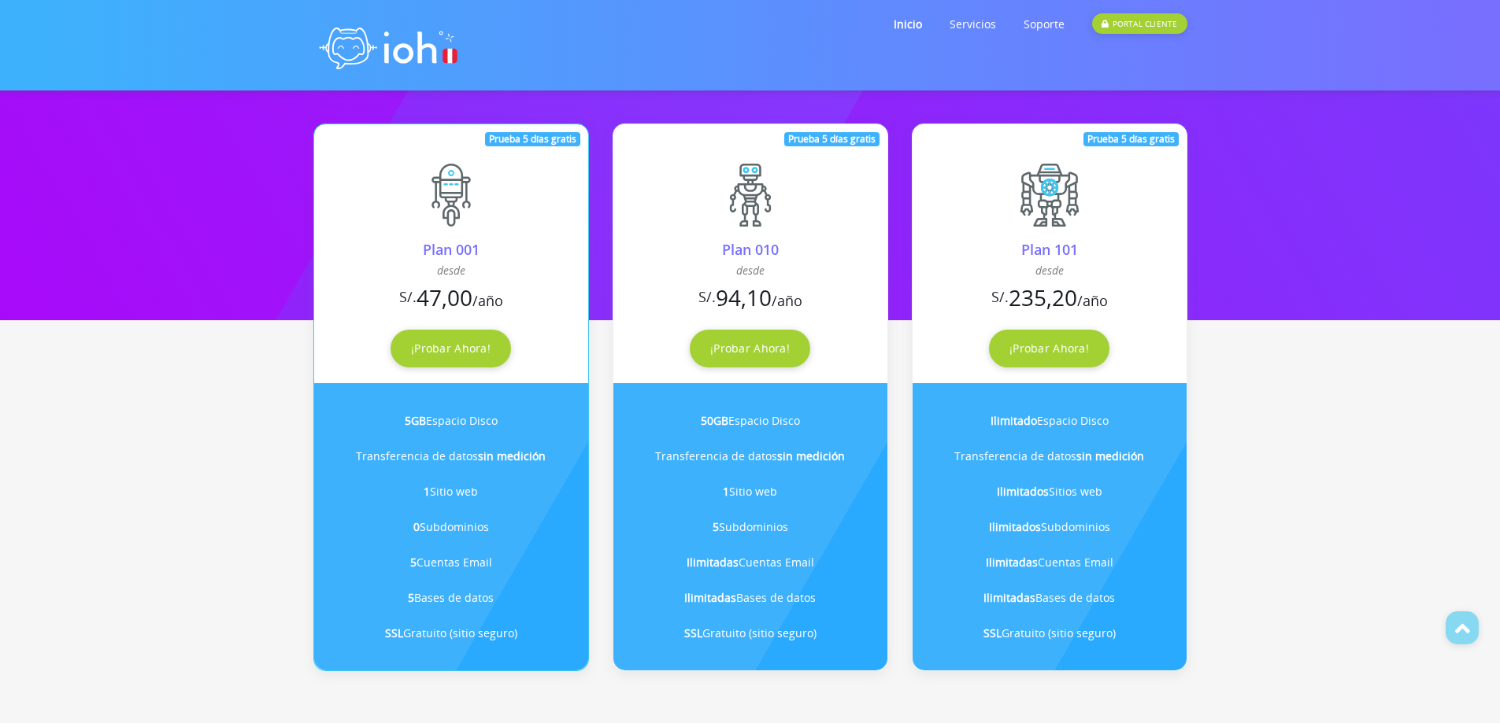
scroll to position [401, 0]
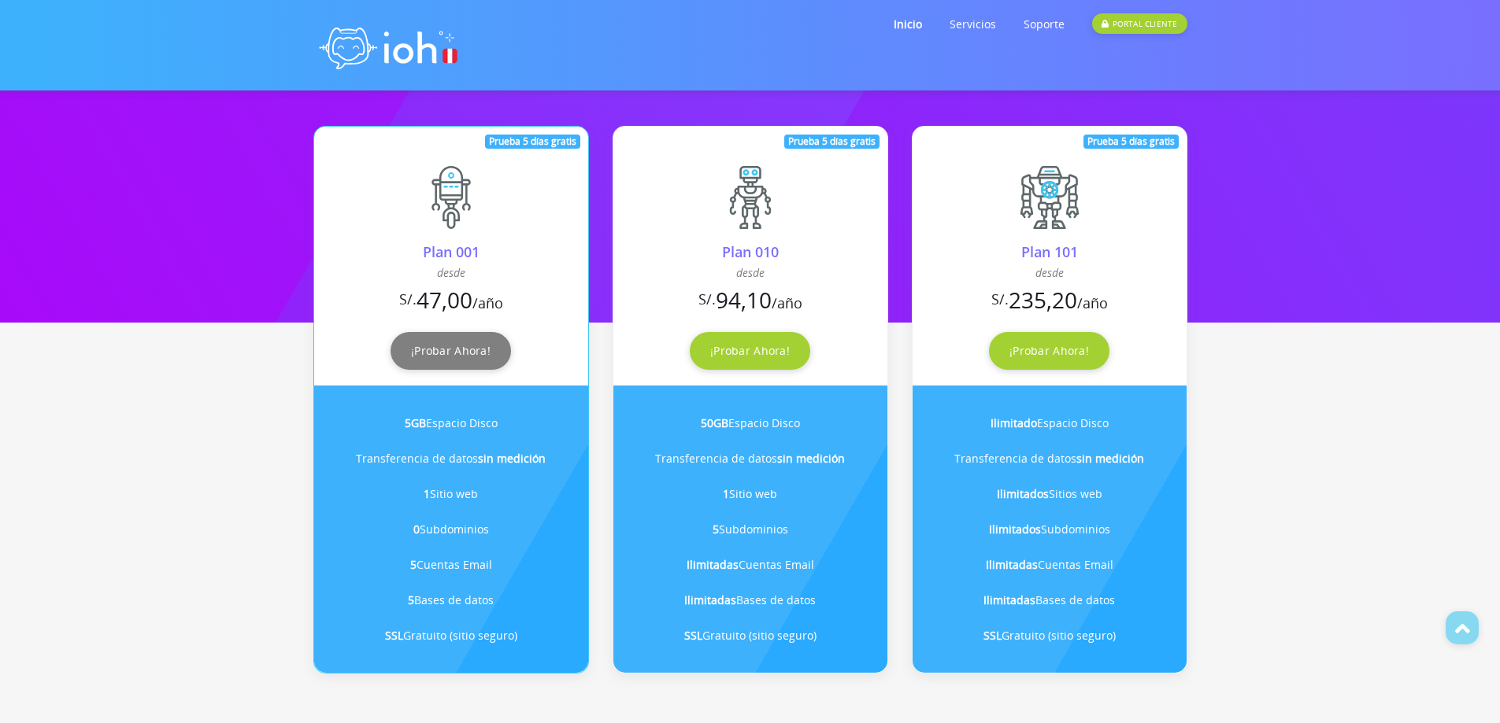
click at [469, 332] on div "Prueba 5 días gratis Plan 001 desde S/. 4,70 47,00 /año ¡Probar Ahora! 5GB Espa…" at bounding box center [451, 400] width 276 height 548
click at [464, 347] on link "¡Probar Ahora!" at bounding box center [450, 351] width 120 height 38
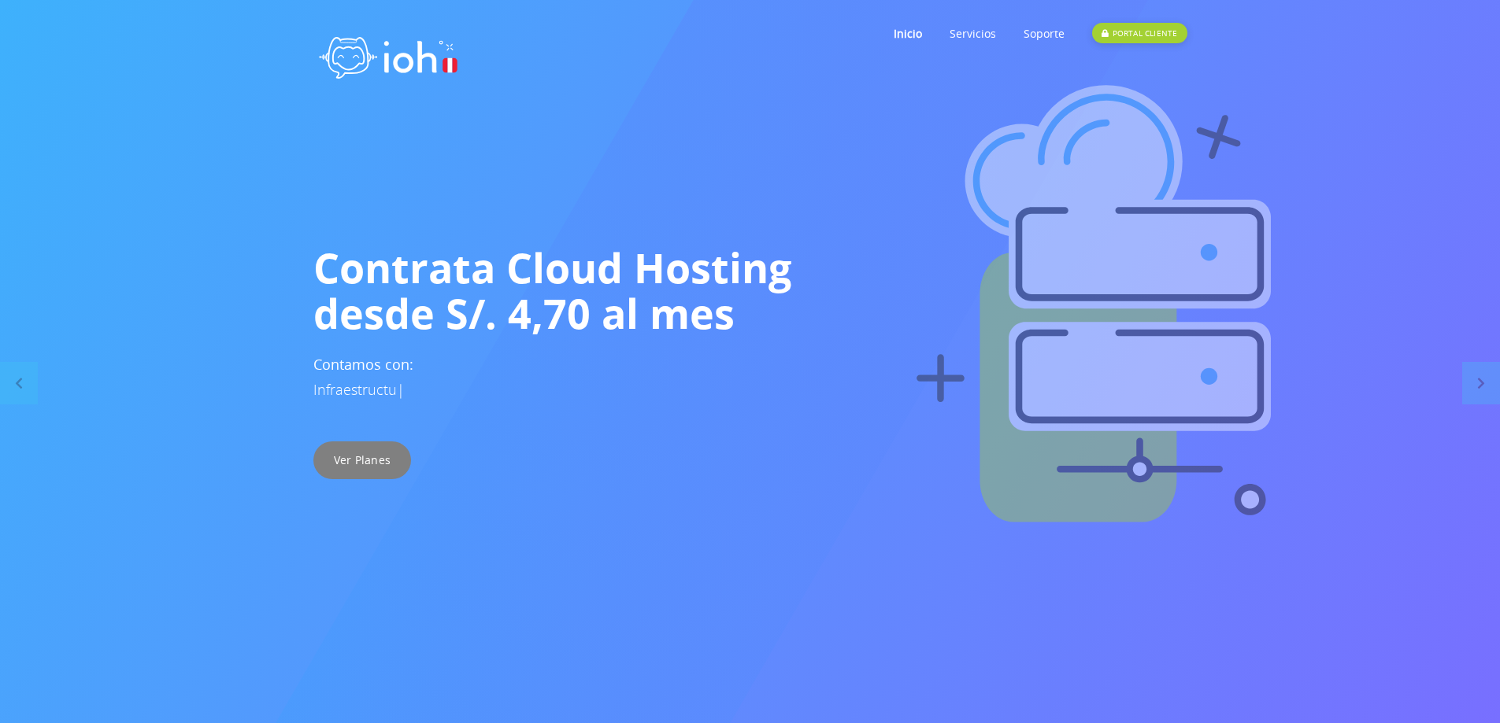
click at [376, 461] on link "Ver Planes" at bounding box center [362, 461] width 98 height 38
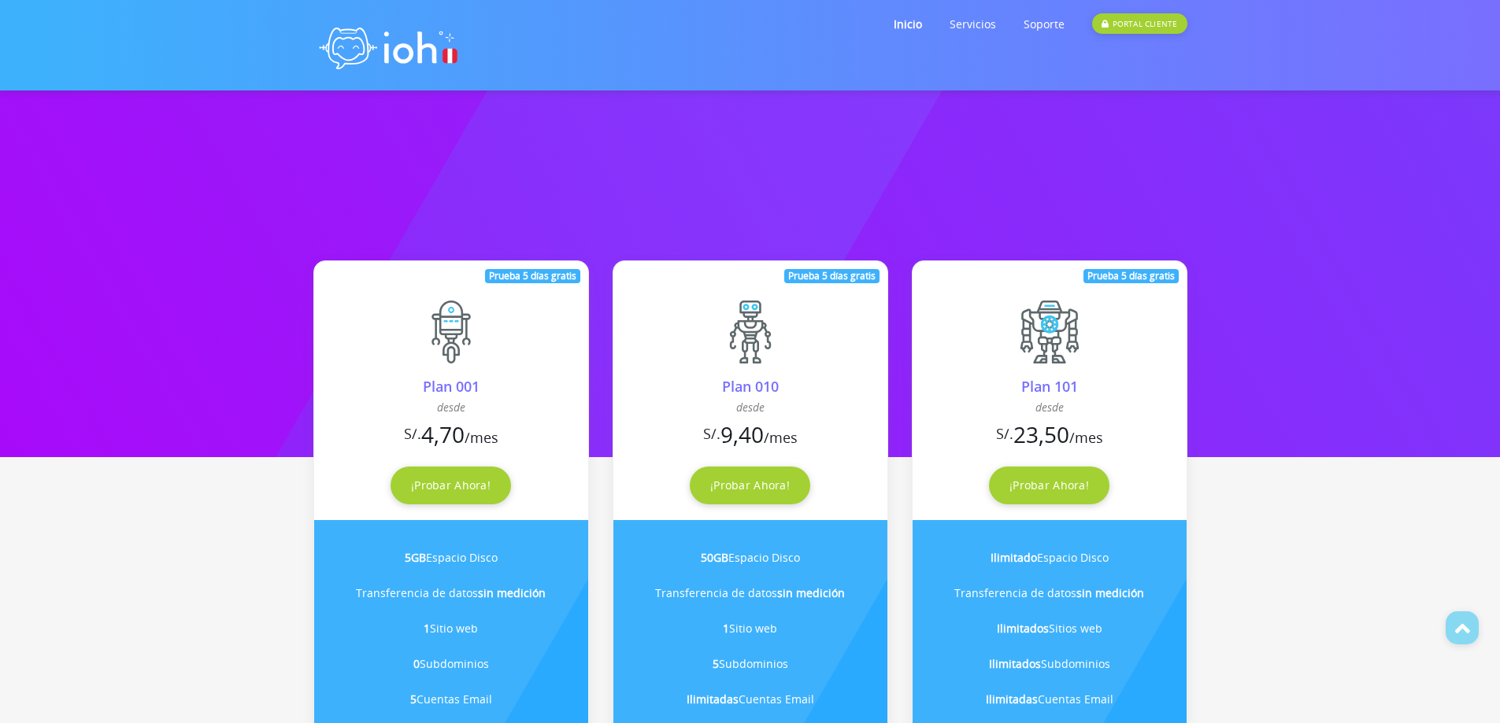
scroll to position [315, 0]
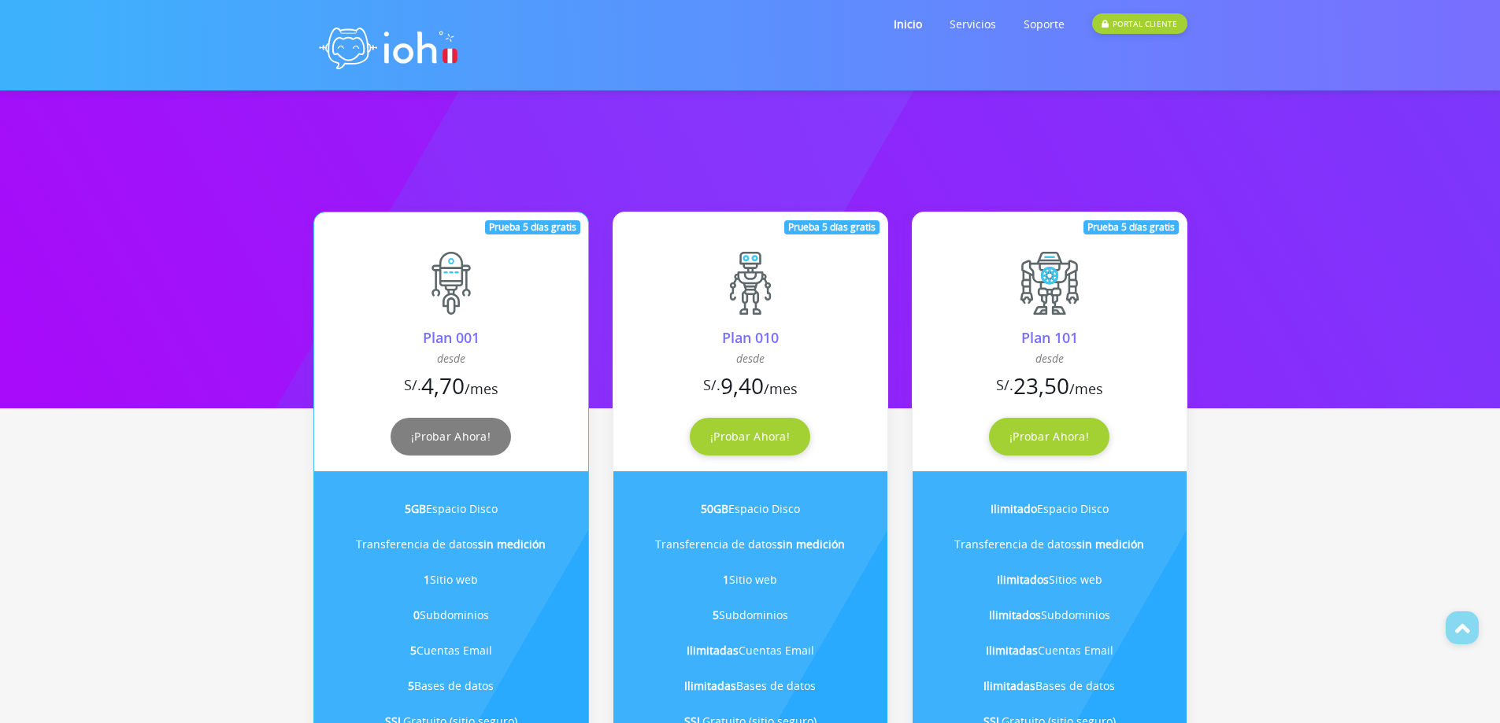
click at [415, 448] on link "¡Probar Ahora!" at bounding box center [450, 437] width 120 height 38
